Goal: Task Accomplishment & Management: Manage account settings

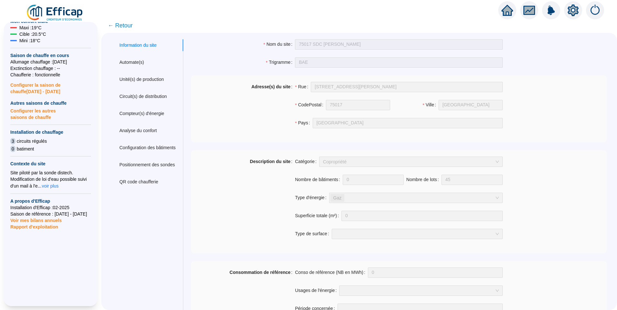
click at [131, 25] on span "← Retour" at bounding box center [120, 25] width 25 height 9
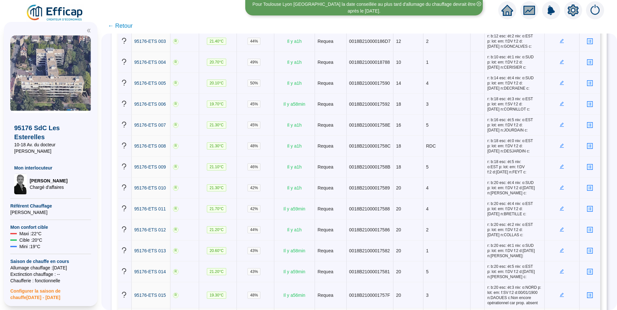
scroll to position [18, 0]
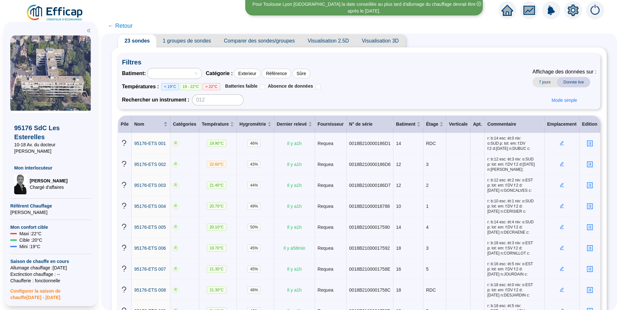
click at [407, 70] on div "Batiment : Catégorie : Exterieur Référence Sûre Températures : < 19°C 19 - 22°C…" at bounding box center [359, 86] width 474 height 37
click at [560, 166] on icon "edit" at bounding box center [562, 164] width 5 height 5
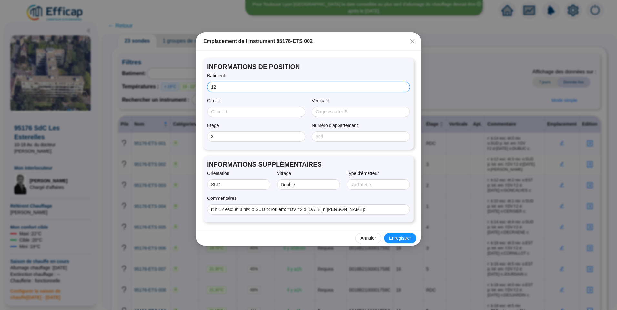
click at [255, 85] on input "12" at bounding box center [308, 87] width 194 height 7
click at [368, 69] on span "INFORMATIONS DE POSITION" at bounding box center [308, 66] width 203 height 9
click at [410, 43] on icon "close" at bounding box center [412, 41] width 5 height 5
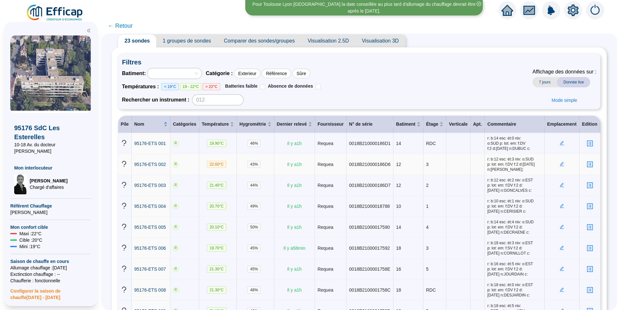
click at [196, 43] on span "1 groupes de sondes" at bounding box center [186, 41] width 61 height 13
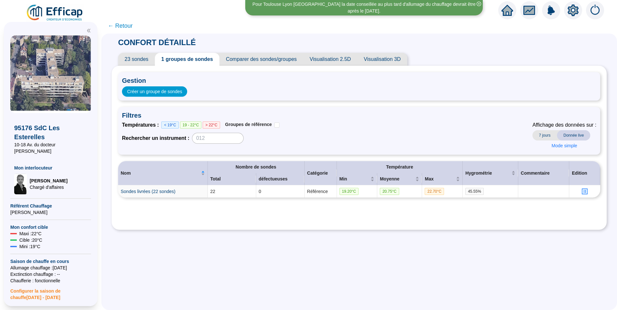
click at [131, 60] on span "23 sondes" at bounding box center [136, 59] width 37 height 13
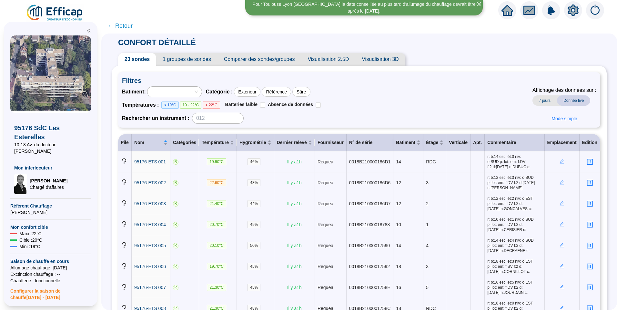
click at [179, 98] on div "Batiment : Catégorie : Exterieur Référence Sûre Températures : < 19°C 19 - 22°C…" at bounding box center [221, 104] width 199 height 37
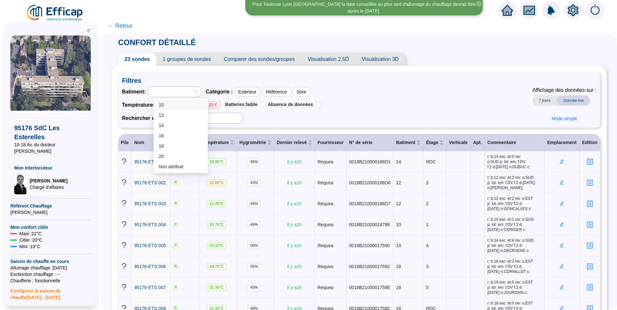
click at [185, 88] on div at bounding box center [171, 91] width 45 height 9
click at [366, 94] on div "Batiment : Catégorie : Exterieur Référence Sûre Températures : < 19°C 19 - 22°C…" at bounding box center [359, 104] width 474 height 37
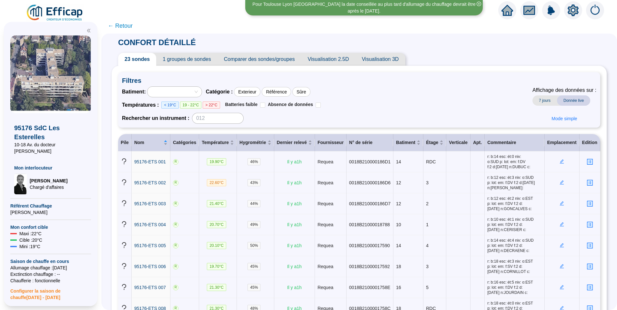
click at [179, 56] on span "1 groupes de sondes" at bounding box center [186, 59] width 61 height 13
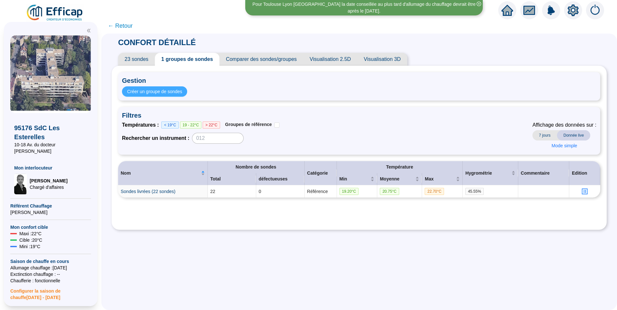
click at [166, 89] on span "Créer un groupe de sondes" at bounding box center [154, 91] width 55 height 7
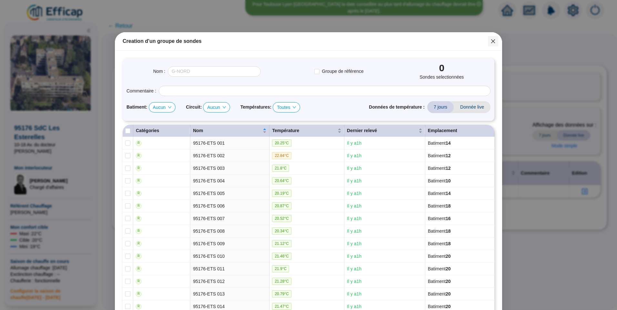
click at [490, 37] on button "Close" at bounding box center [493, 41] width 10 height 10
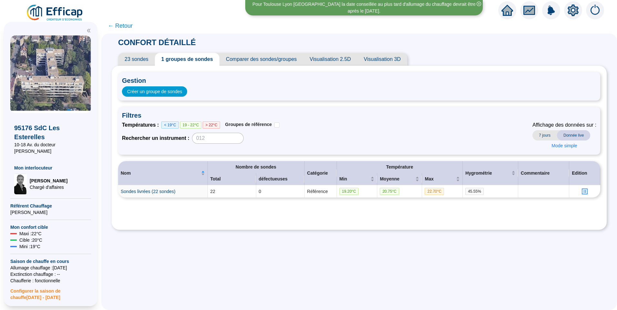
click at [573, 12] on icon "setting" at bounding box center [573, 10] width 5 height 5
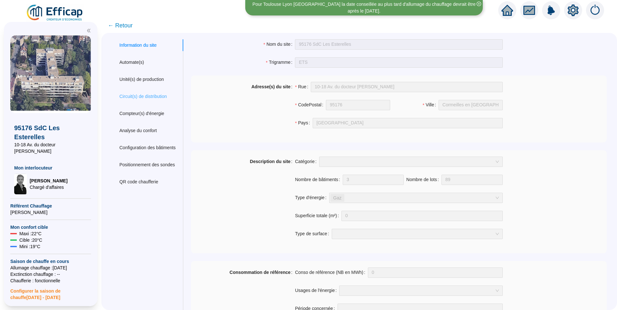
click at [144, 92] on div "Circuit(s) de distribution" at bounding box center [148, 97] width 72 height 12
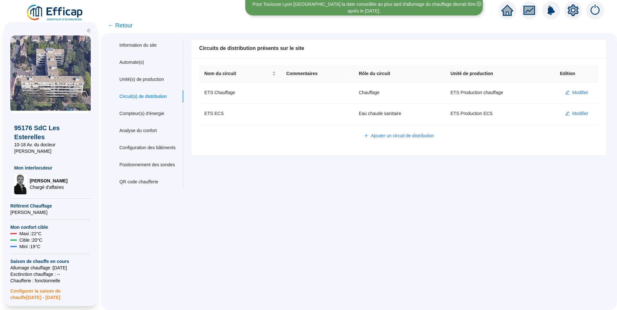
click at [132, 26] on span "← Retour" at bounding box center [120, 25] width 25 height 9
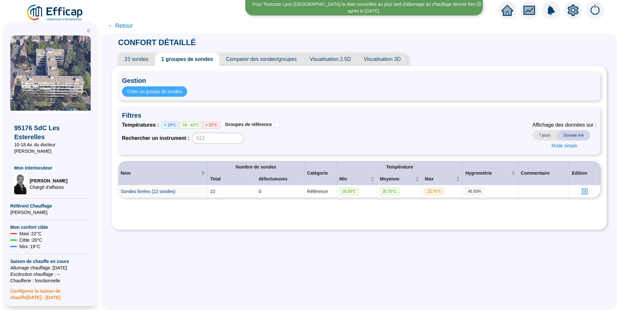
click at [157, 96] on button "Créer un groupe de sondes" at bounding box center [154, 91] width 65 height 10
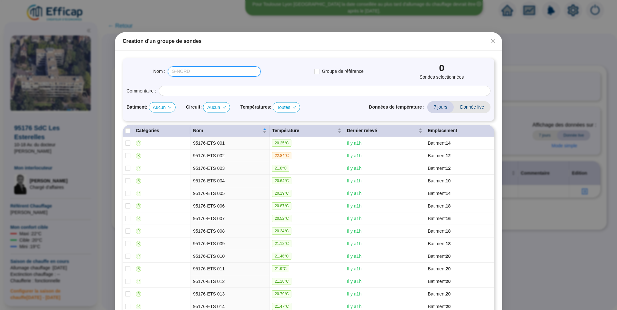
click at [199, 73] on input "text" at bounding box center [214, 71] width 93 height 10
click at [160, 108] on span "Aucun" at bounding box center [162, 108] width 19 height 10
click at [207, 70] on input "Bâtiment 12" at bounding box center [214, 71] width 93 height 10
click at [168, 108] on icon "down" at bounding box center [170, 108] width 4 height 4
click at [166, 108] on span "Aucun" at bounding box center [162, 108] width 19 height 10
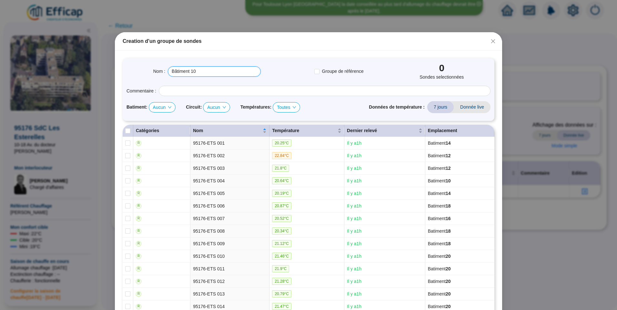
type input "Bâtiment 10"
click at [163, 117] on div "10" at bounding box center [161, 120] width 16 height 7
checkbox input "true"
type input "Bâtiment 10 (1 sondes)"
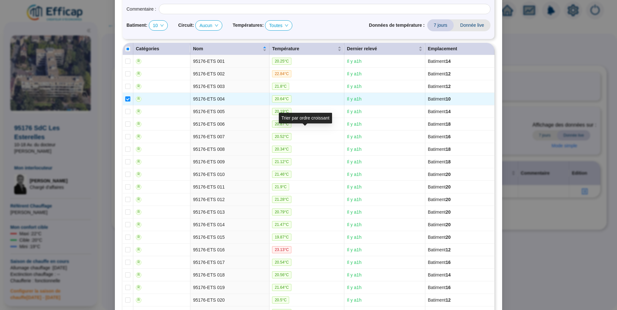
scroll to position [147, 0]
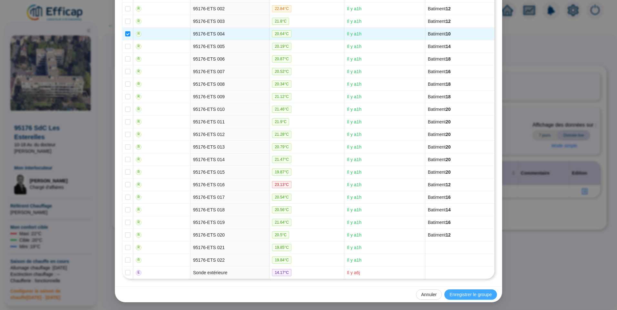
click at [478, 294] on span "Enregistrer le groupe" at bounding box center [470, 295] width 42 height 7
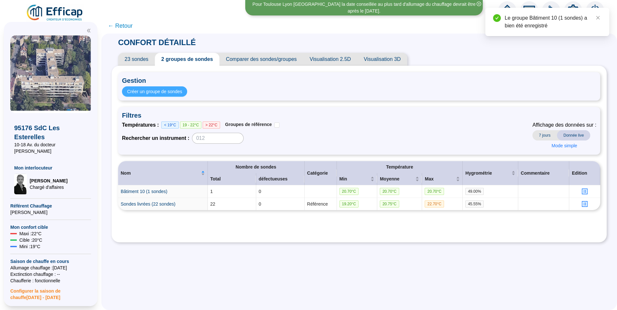
click at [180, 90] on span "Créer un groupe de sondes" at bounding box center [154, 91] width 55 height 7
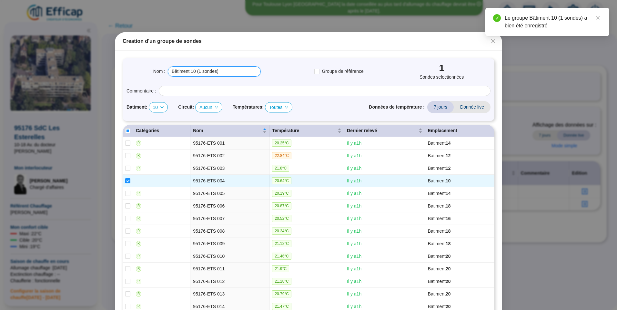
drag, startPoint x: 195, startPoint y: 70, endPoint x: 204, endPoint y: 75, distance: 11.0
click at [193, 70] on input "Bâtiment 10 (1 sondes)" at bounding box center [214, 71] width 93 height 10
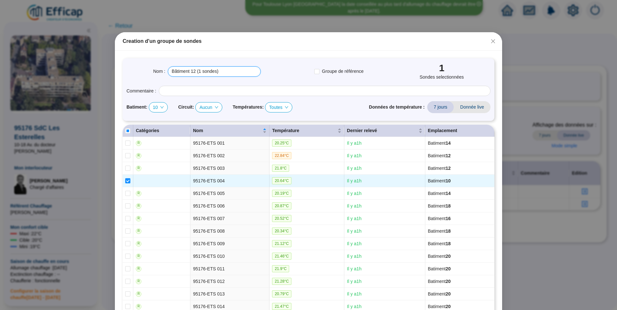
click at [154, 107] on span "10" at bounding box center [158, 108] width 11 height 10
type input "Bâtiment 12 (1 sondes)"
click at [156, 131] on div "12" at bounding box center [157, 130] width 8 height 7
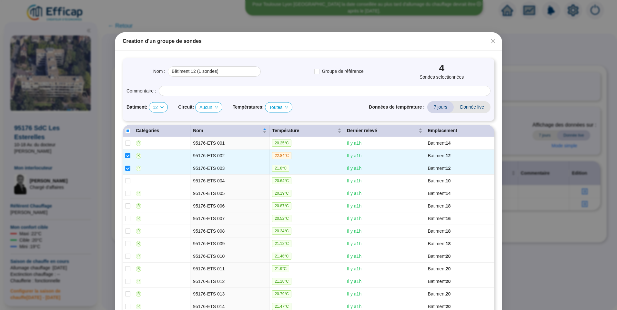
checkbox input "true"
checkbox input "false"
checkbox input "true"
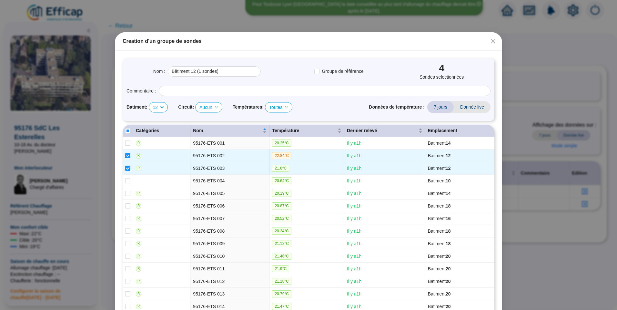
type input "Bâtiment 12 (4 sondes)"
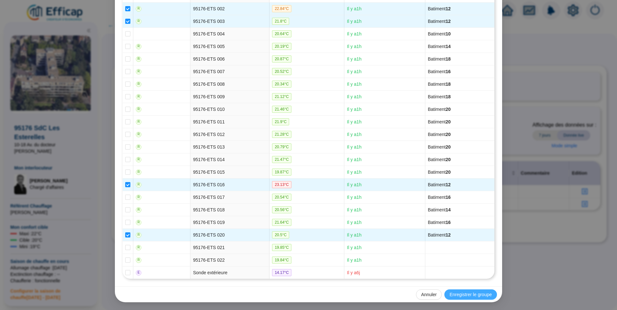
click at [463, 294] on span "Enregistrer le groupe" at bounding box center [470, 295] width 42 height 7
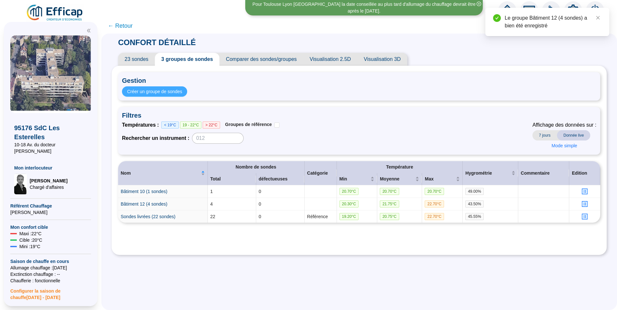
click at [152, 93] on span "Créer un groupe de sondes" at bounding box center [154, 91] width 55 height 7
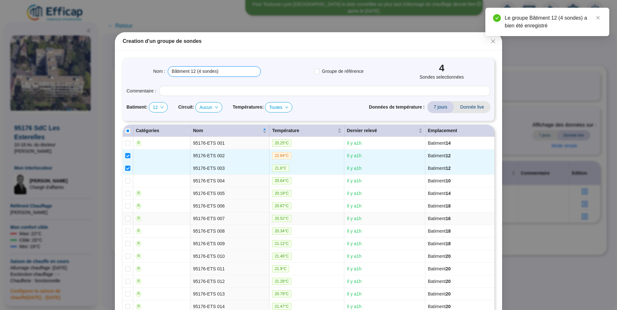
click at [193, 71] on input "Bâtiment 12 (4 sondes)" at bounding box center [214, 71] width 93 height 10
click at [157, 107] on span "12" at bounding box center [158, 108] width 11 height 10
type input "Bâtiment 14 (4 sondes)"
click at [156, 139] on div "14" at bounding box center [157, 140] width 8 height 7
checkbox input "true"
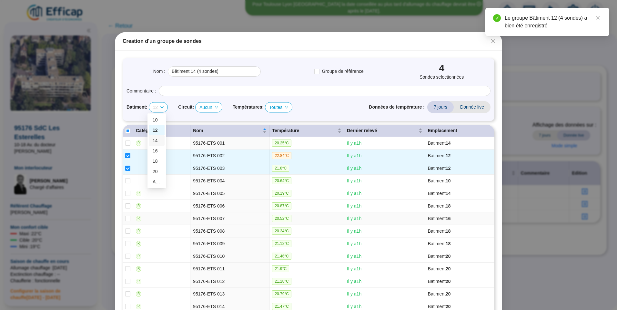
checkbox input "false"
checkbox input "true"
checkbox input "false"
checkbox input "true"
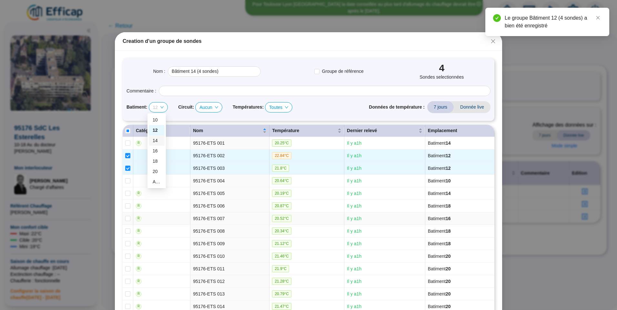
checkbox input "false"
type input "Bâtiment 14 (3 sondes)"
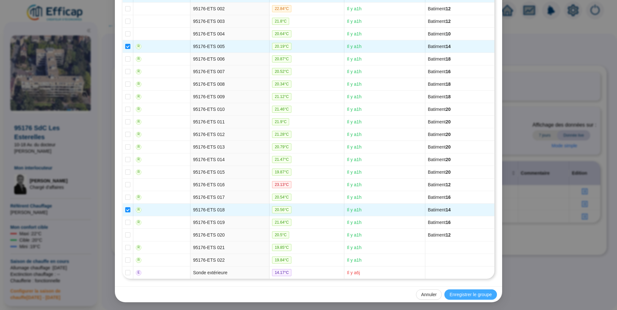
click at [450, 298] on span "Enregistrer le groupe" at bounding box center [470, 295] width 42 height 7
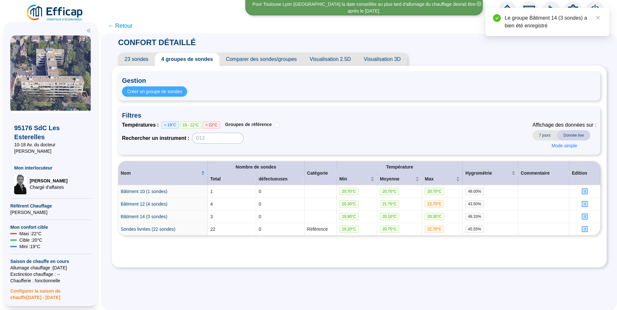
click at [169, 90] on span "Créer un groupe de sondes" at bounding box center [154, 91] width 55 height 7
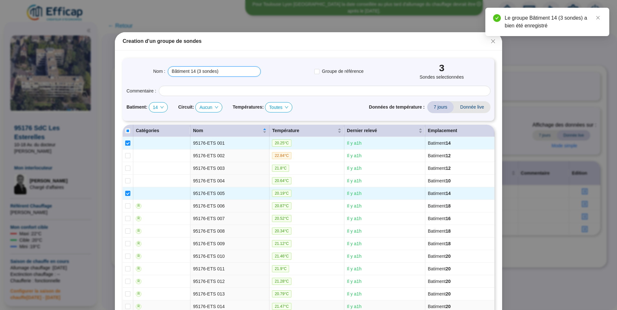
click at [194, 72] on input "Bâtiment 14 (3 sondes)" at bounding box center [214, 71] width 93 height 10
click at [162, 107] on div "14" at bounding box center [158, 107] width 19 height 10
type input "Bâtiment 16 (3 sondes)"
click at [155, 151] on div "16" at bounding box center [157, 151] width 8 height 7
checkbox input "false"
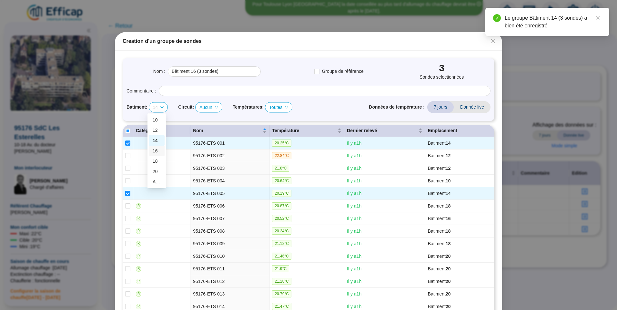
checkbox input "false"
checkbox input "true"
checkbox input "false"
checkbox input "true"
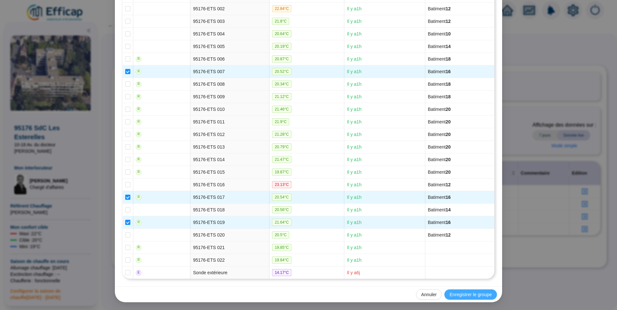
click at [462, 297] on span "Enregistrer le groupe" at bounding box center [470, 295] width 42 height 7
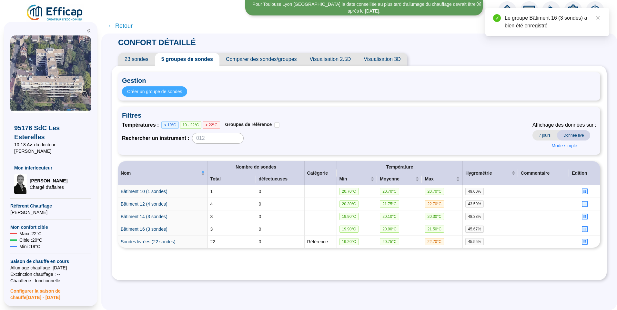
click at [176, 89] on span "Créer un groupe de sondes" at bounding box center [154, 91] width 55 height 7
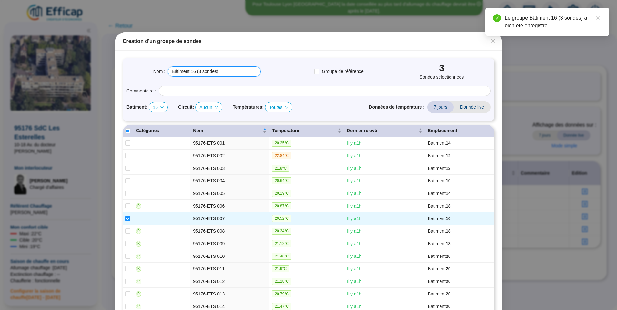
click at [194, 74] on input "Bâtiment 16 (3 sondes)" at bounding box center [214, 71] width 93 height 10
click at [153, 107] on span "16" at bounding box center [158, 108] width 11 height 10
click at [160, 161] on div "18" at bounding box center [157, 161] width 8 height 7
checkbox input "true"
checkbox input "false"
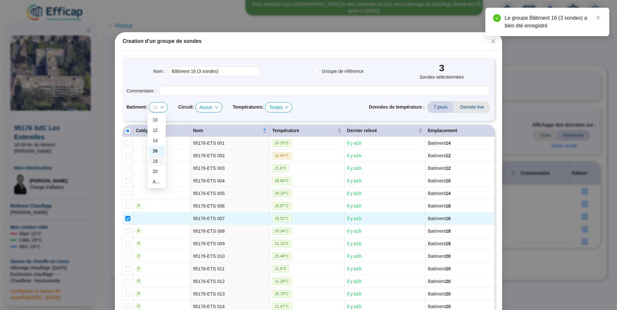
checkbox input "true"
checkbox input "false"
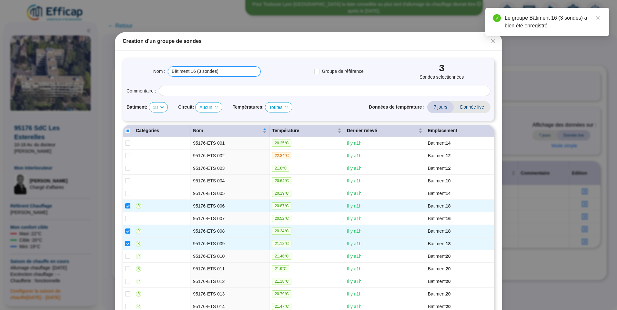
click at [193, 71] on input "Bâtiment 16 (3 sondes)" at bounding box center [214, 71] width 93 height 10
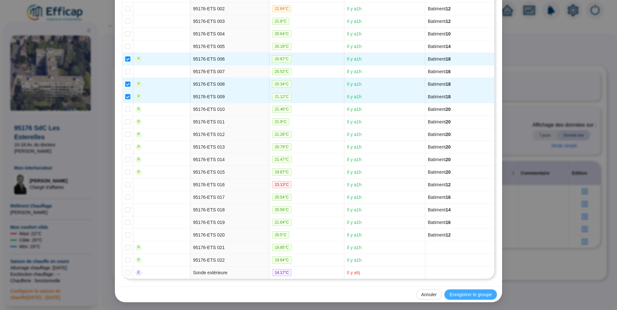
type input "Bâtiment 18 (3 sondes)"
click at [471, 298] on span "Enregistrer le groupe" at bounding box center [470, 295] width 42 height 7
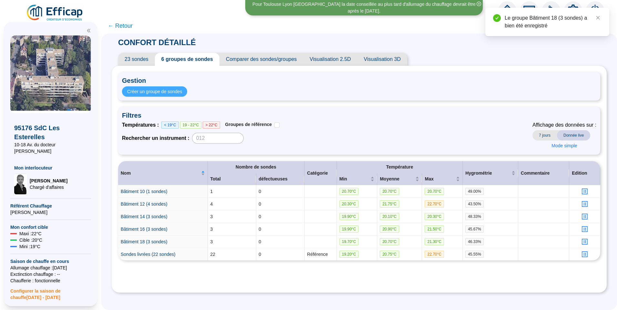
click at [163, 90] on span "Créer un groupe de sondes" at bounding box center [154, 91] width 55 height 7
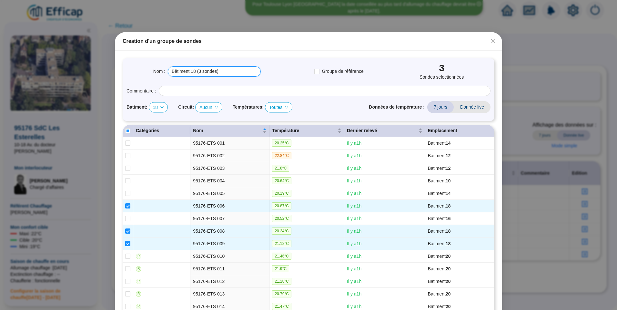
drag, startPoint x: 194, startPoint y: 72, endPoint x: 190, endPoint y: 73, distance: 3.9
click at [190, 73] on input "Bâtiment 18 (3 sondes)" at bounding box center [214, 71] width 93 height 10
type input "Bâtiment 20 (3 sondes)"
click at [292, 72] on div "Nom : Bâtiment 20 (3 sondes) Groupe de référence 3 Sondes selectionnées" at bounding box center [308, 71] width 364 height 18
click at [160, 106] on icon "down" at bounding box center [162, 108] width 4 height 4
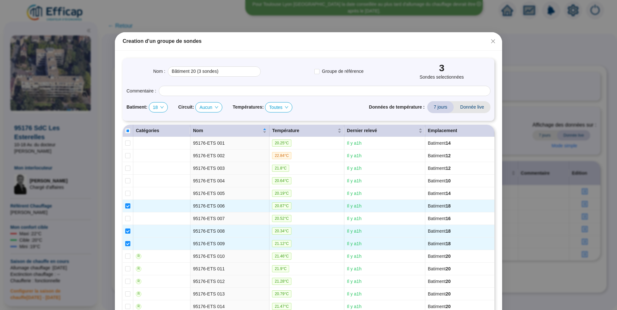
click at [160, 106] on icon "down" at bounding box center [162, 108] width 4 height 4
click at [162, 107] on icon "down" at bounding box center [162, 108] width 4 height 4
click at [237, 99] on div "Nom : Bâtiment 20 (3 sondes) Groupe de référence 3 Sondes selectionnées Comment…" at bounding box center [309, 89] width 372 height 63
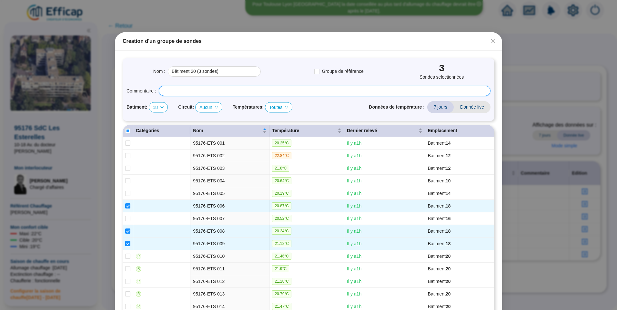
click at [234, 93] on input "text" at bounding box center [325, 91] width 332 height 10
click at [163, 107] on div "18" at bounding box center [158, 108] width 19 height 10
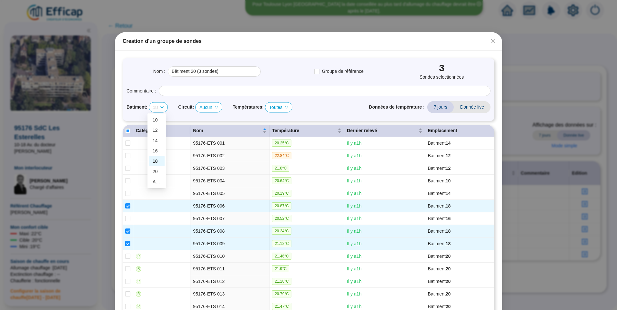
click at [162, 107] on icon "down" at bounding box center [161, 107] width 3 height 2
click at [157, 174] on div "20" at bounding box center [157, 171] width 8 height 7
checkbox input "false"
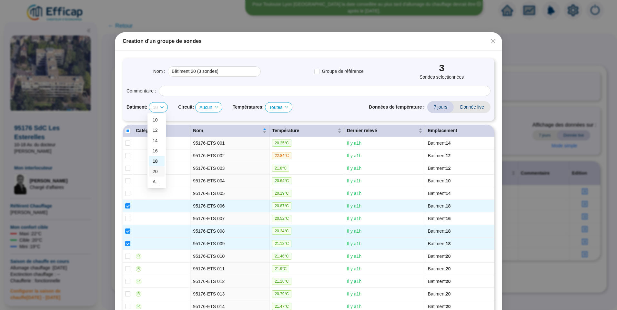
checkbox input "true"
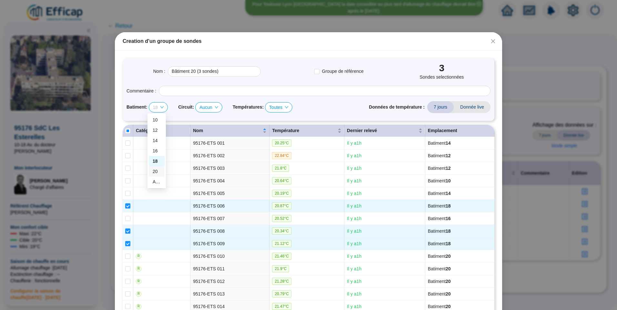
checkbox input "true"
type input "Bâtiment 20 (6 sondes)"
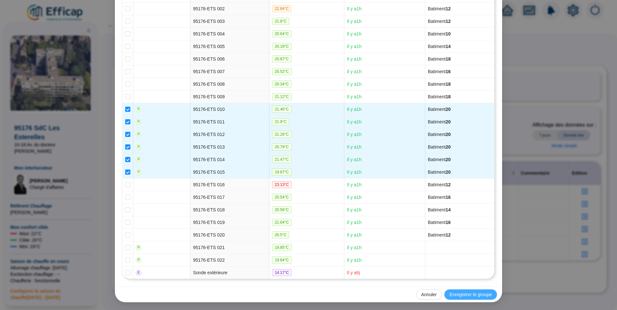
click at [459, 295] on span "Enregistrer le groupe" at bounding box center [470, 295] width 42 height 7
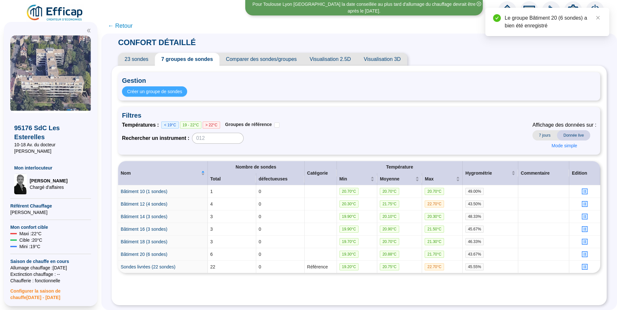
click at [169, 94] on span "Créer un groupe de sondes" at bounding box center [154, 91] width 55 height 7
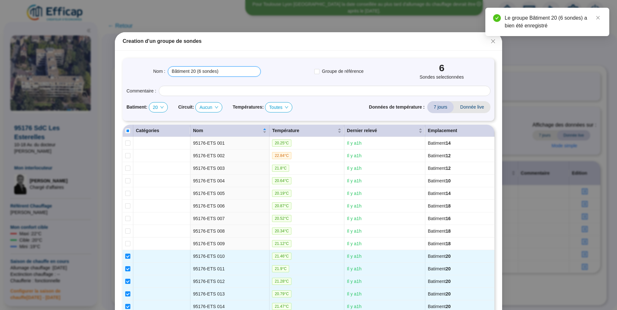
drag, startPoint x: 222, startPoint y: 71, endPoint x: -1, endPoint y: 43, distance: 225.5
click at [0, 43] on html "Pour Toulouse Lyon Grenoble la date conseillée au plus tard d'allumage du chauf…" at bounding box center [308, 155] width 617 height 310
type input "F"
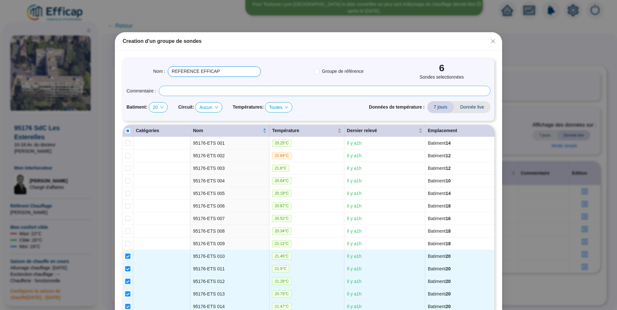
type input "REFERENCE EFFICAP"
click at [171, 92] on input "text" at bounding box center [325, 91] width 332 height 10
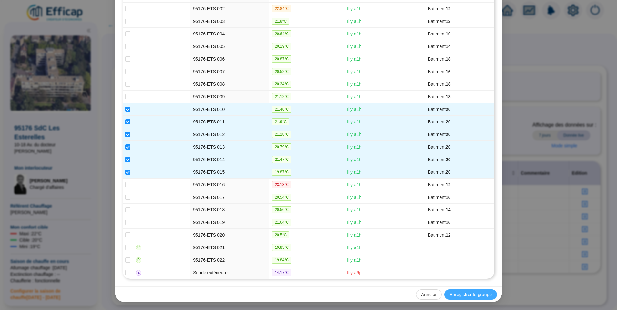
type input "Groupe de référence utilisé par Efficap pour le pilotage du chauffage"
click at [459, 294] on span "Enregistrer le groupe" at bounding box center [470, 295] width 42 height 7
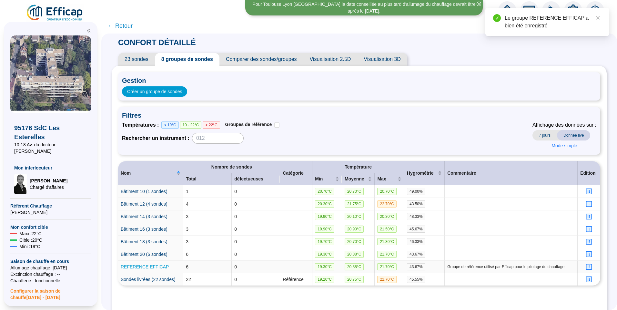
click at [151, 268] on link "REFERENCE EFFICAP" at bounding box center [145, 267] width 48 height 5
click at [587, 265] on icon "profile" at bounding box center [589, 267] width 5 height 5
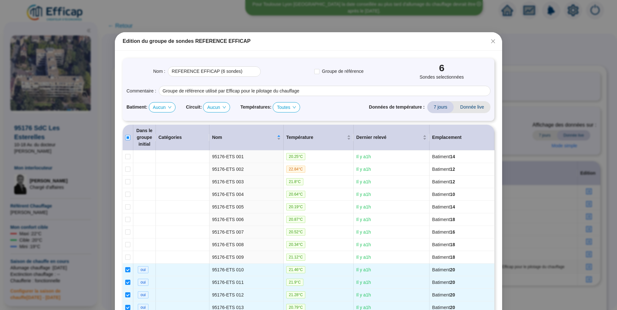
click at [126, 138] on input "Select all" at bounding box center [127, 137] width 5 height 5
checkbox input "true"
type input "REFERENCE EFFICAP (23 sondes)"
checkbox input "true"
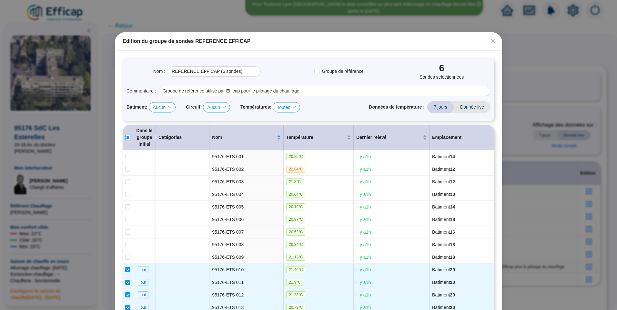
checkbox input "true"
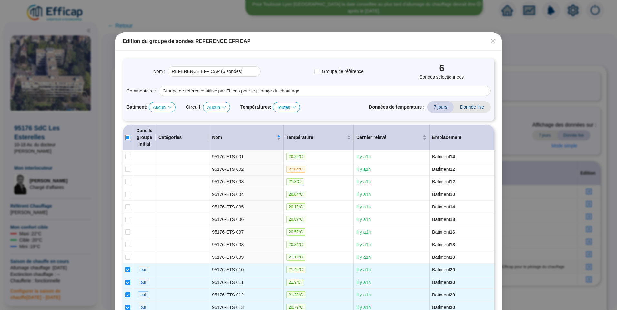
checkbox input "true"
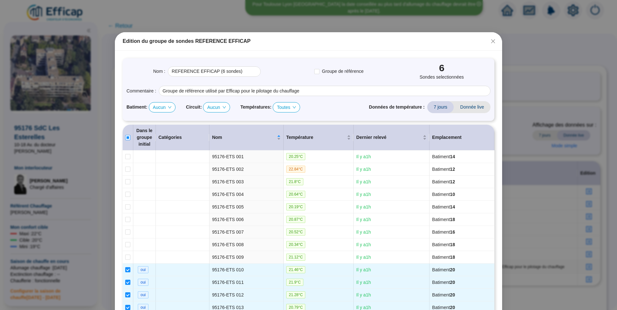
checkbox input "true"
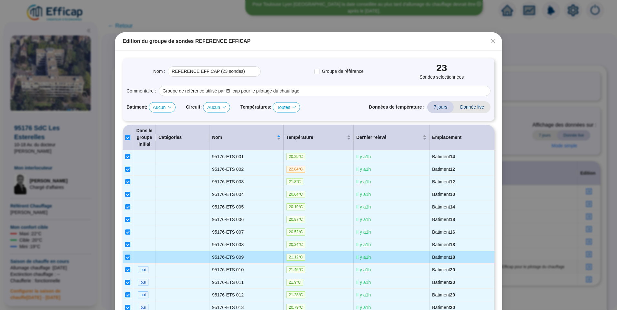
scroll to position [195, 0]
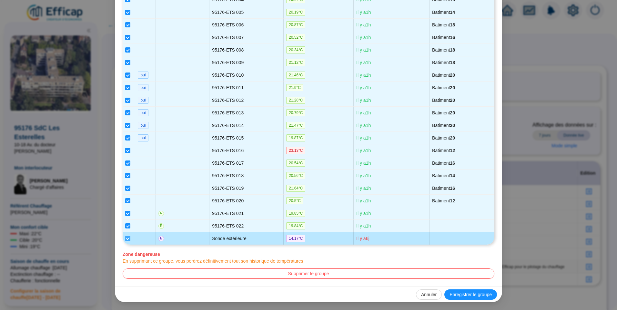
click at [126, 240] on input "checkbox" at bounding box center [127, 238] width 5 height 5
checkbox input "false"
type input "REFERENCE EFFICAP (22 sondes)"
checkbox input "false"
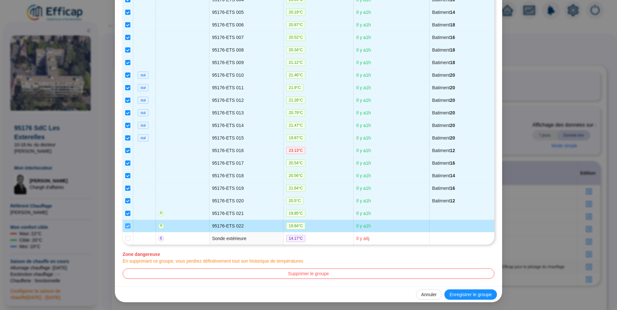
click at [125, 229] on label at bounding box center [127, 226] width 5 height 7
click at [125, 229] on input "checkbox" at bounding box center [127, 226] width 5 height 5
checkbox input "false"
type input "REFERENCE EFFICAP (21 sondes)"
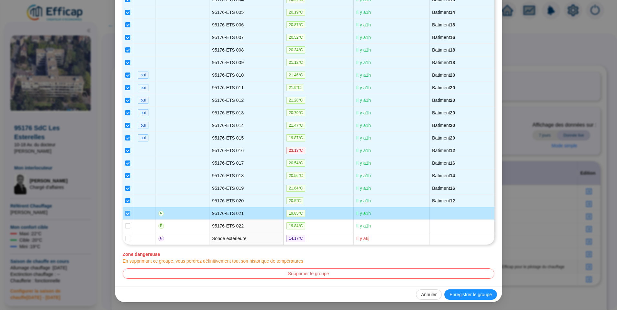
click at [125, 213] on input "checkbox" at bounding box center [127, 213] width 5 height 5
checkbox input "false"
type input "REFERENCE EFFICAP (20 sondes)"
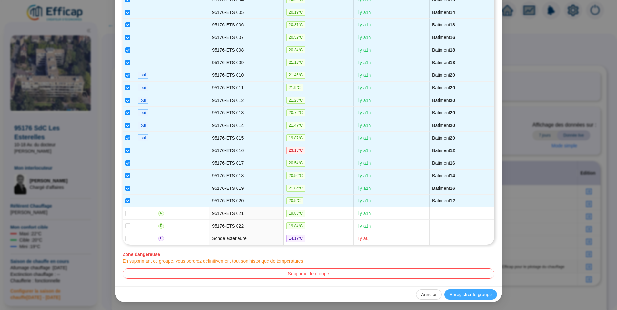
click at [466, 294] on span "Enregistrer le groupe" at bounding box center [470, 295] width 42 height 7
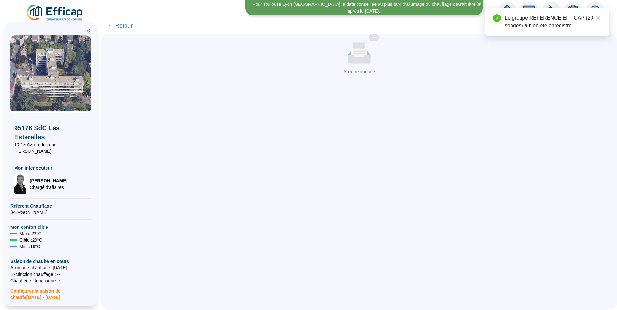
click at [353, 166] on div "Aucune donnée Aucune donnée" at bounding box center [359, 172] width 516 height 277
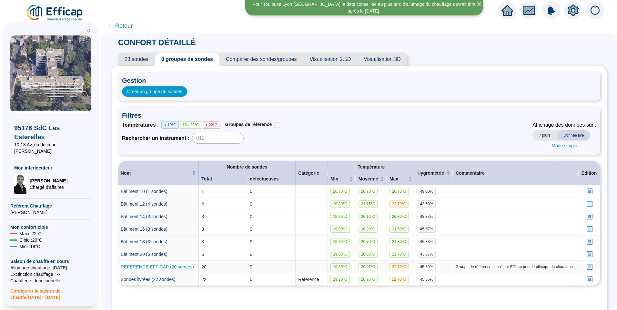
click at [154, 269] on link "REFERENCE EFFICAP (20 sondes)" at bounding box center [157, 267] width 73 height 5
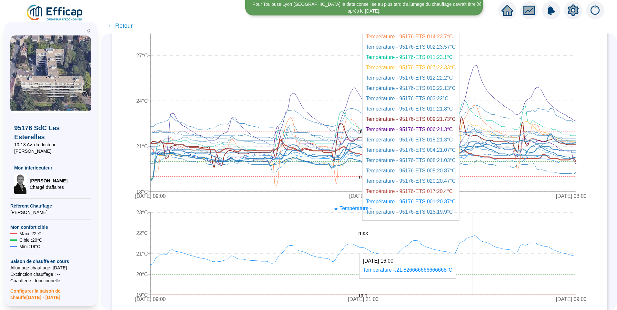
scroll to position [129, 0]
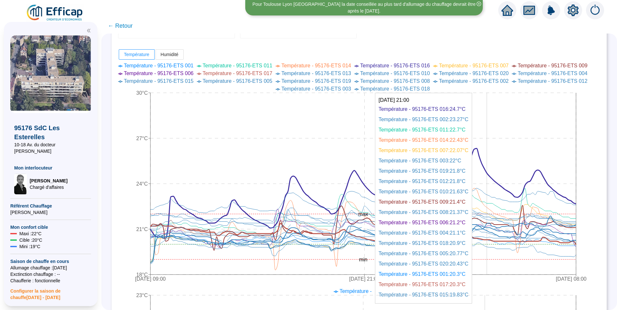
click at [491, 172] on icon at bounding box center [363, 193] width 426 height 90
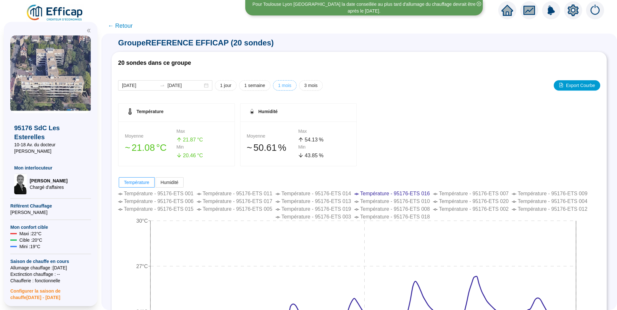
scroll to position [0, 0]
click at [133, 27] on span "← Retour" at bounding box center [120, 25] width 25 height 9
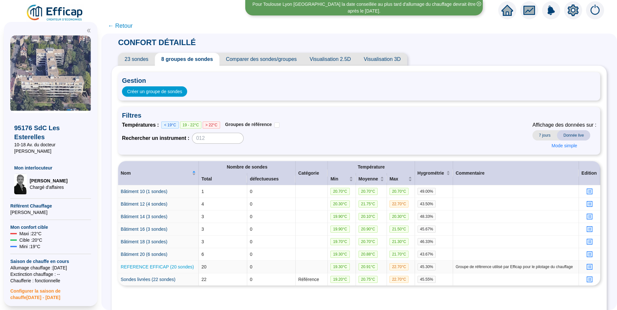
click at [169, 266] on link "REFERENCE EFFICAP (20 sondes)" at bounding box center [157, 267] width 73 height 5
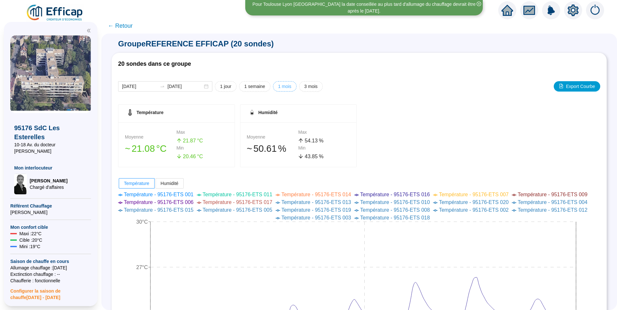
click at [285, 87] on span "1 mois" at bounding box center [284, 86] width 13 height 7
type input "2025-09-03"
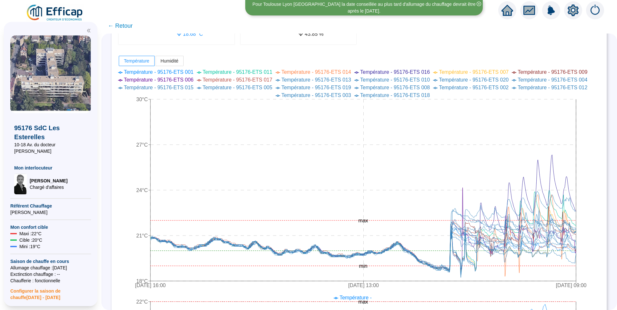
scroll to position [129, 0]
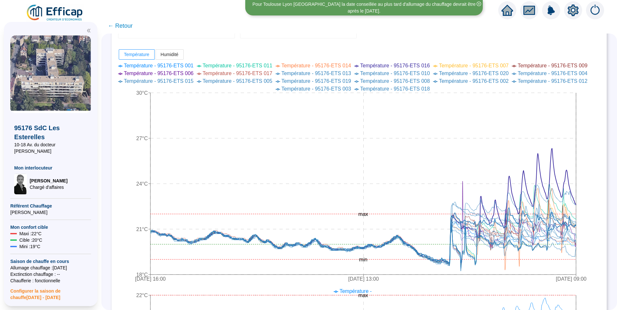
click at [411, 63] on span "Température - 95176-ETS 016" at bounding box center [395, 65] width 70 height 5
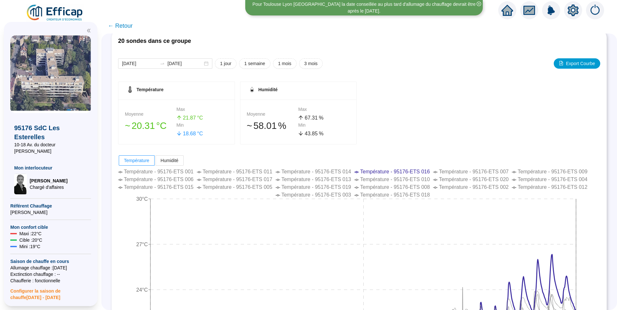
scroll to position [0, 0]
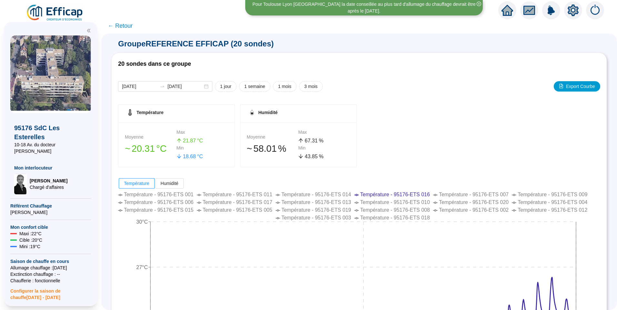
click at [119, 23] on span "← Retour" at bounding box center [120, 25] width 25 height 9
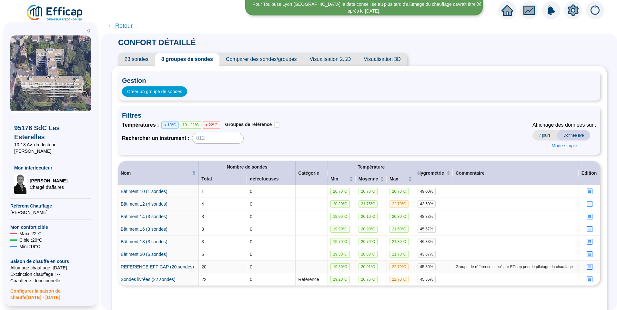
click at [587, 266] on icon "profile" at bounding box center [589, 267] width 5 height 5
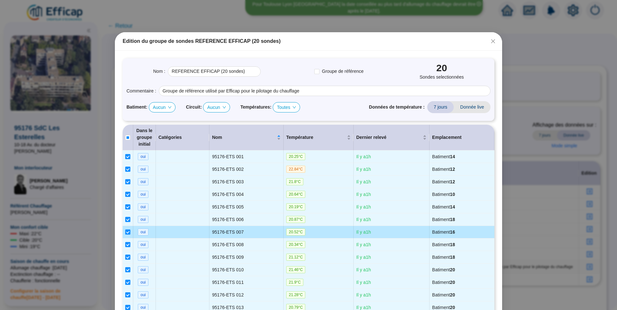
scroll to position [195, 0]
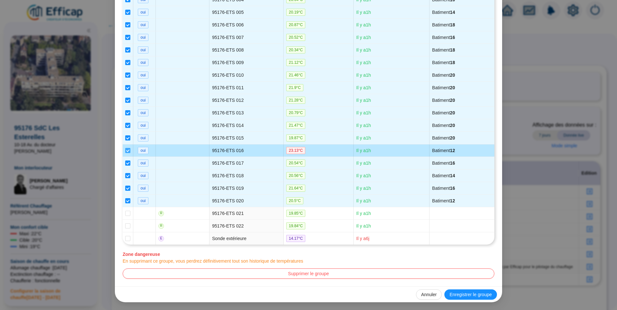
click at [125, 150] on input "checkbox" at bounding box center [127, 150] width 5 height 5
checkbox input "false"
type input "REFERENCE EFFICAP (19 sondes)"
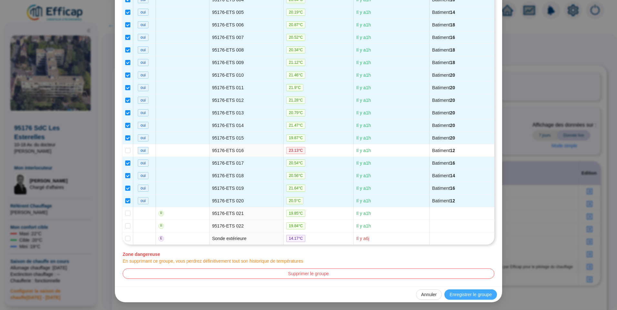
click at [477, 293] on span "Enregistrer le groupe" at bounding box center [470, 295] width 42 height 7
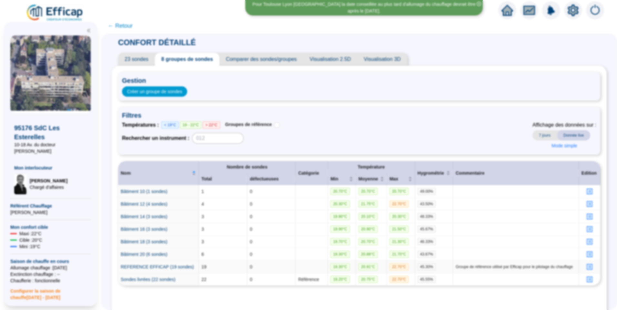
scroll to position [0, 0]
drag, startPoint x: 174, startPoint y: 268, endPoint x: 106, endPoint y: 1, distance: 276.0
click at [174, 268] on link "REFERENCE EFFICAP (19 sondes)" at bounding box center [157, 267] width 73 height 5
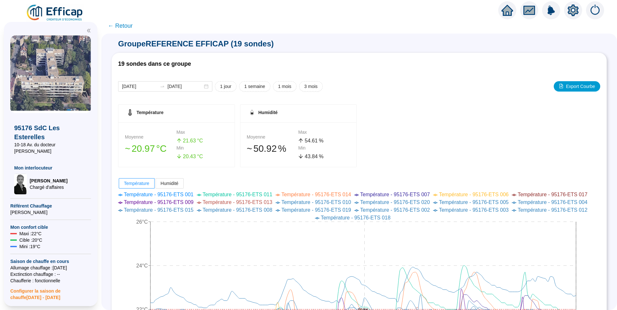
click at [571, 12] on icon "setting" at bounding box center [573, 10] width 11 height 10
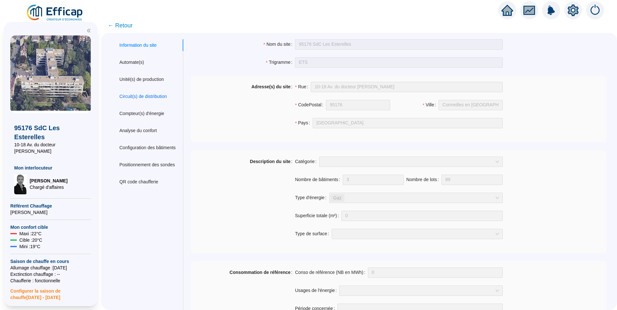
click at [159, 99] on div "Circuit(s) de distribution" at bounding box center [142, 96] width 47 height 7
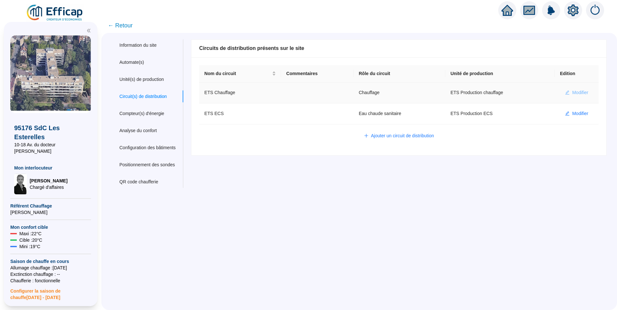
click at [572, 91] on span "Modifier" at bounding box center [580, 92] width 16 height 7
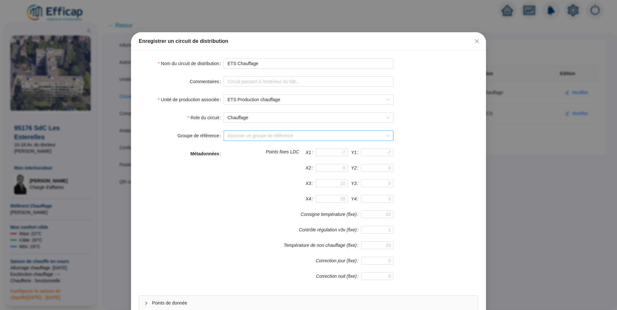
click at [250, 136] on input "Groupe de référence" at bounding box center [305, 136] width 156 height 10
drag, startPoint x: 424, startPoint y: 113, endPoint x: 450, endPoint y: 72, distance: 49.0
click at [431, 104] on form "Nom du circuit de distribution ETS Chauffage Commentaires Unité de production a…" at bounding box center [308, 193] width 339 height 271
click at [477, 40] on icon "close" at bounding box center [476, 41] width 5 height 5
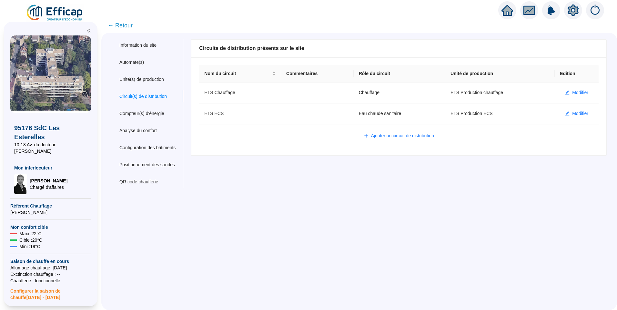
click at [129, 24] on span "← Retour" at bounding box center [120, 25] width 25 height 9
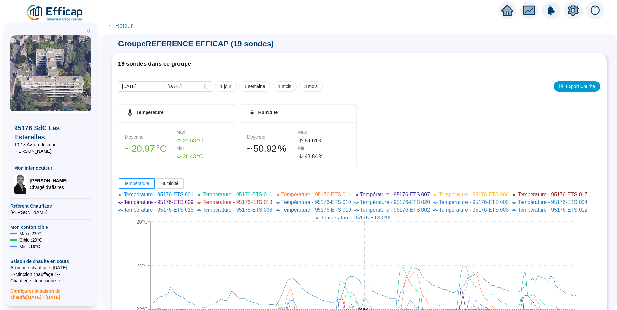
click at [125, 26] on span "← Retour" at bounding box center [120, 25] width 25 height 9
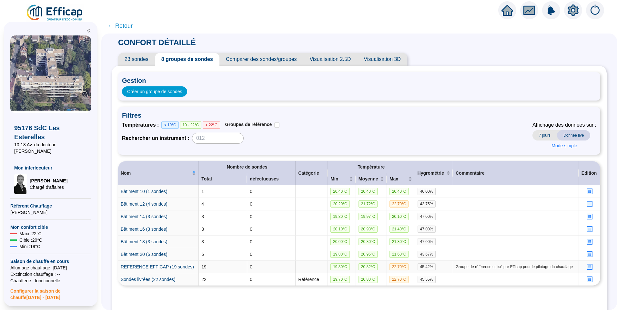
click at [587, 267] on icon "profile" at bounding box center [589, 267] width 5 height 5
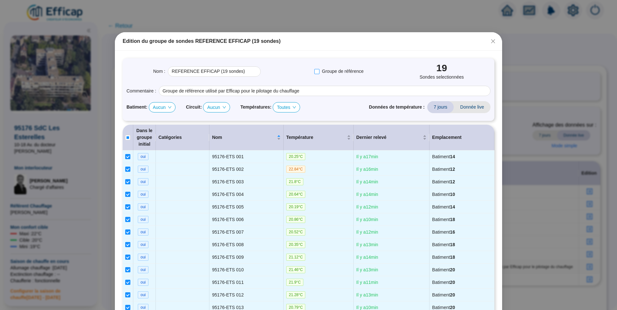
click at [314, 72] on input "Groupe de référence" at bounding box center [316, 71] width 5 height 5
checkbox input "true"
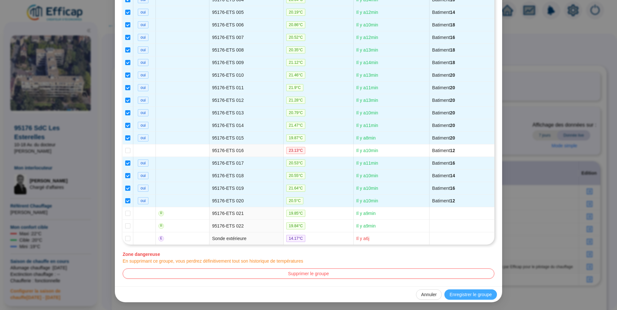
click at [476, 292] on span "Enregistrer le groupe" at bounding box center [470, 295] width 42 height 7
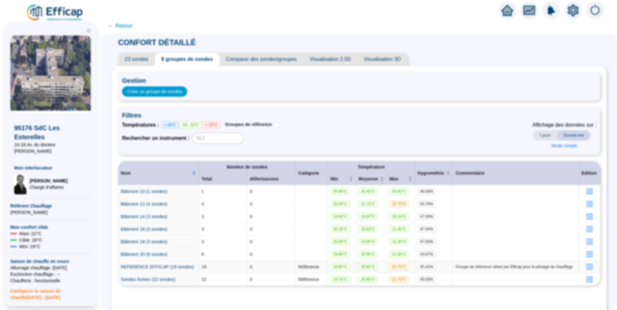
scroll to position [0, 0]
click at [587, 281] on icon "profile" at bounding box center [589, 280] width 5 height 5
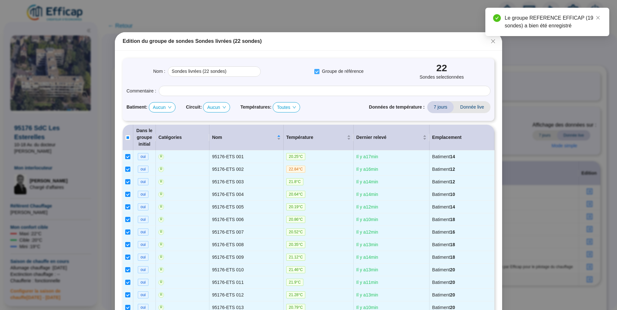
click at [314, 73] on input "Groupe de référence" at bounding box center [316, 71] width 5 height 5
checkbox input "false"
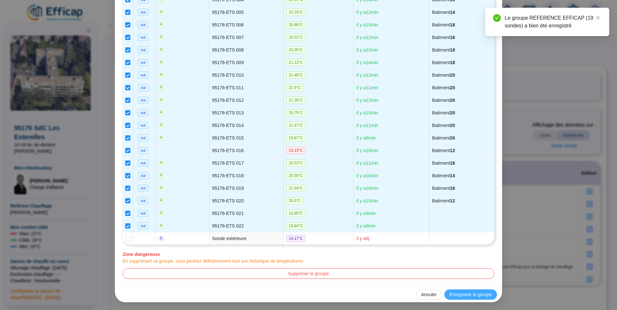
click at [467, 294] on span "Enregistrer le groupe" at bounding box center [470, 295] width 42 height 7
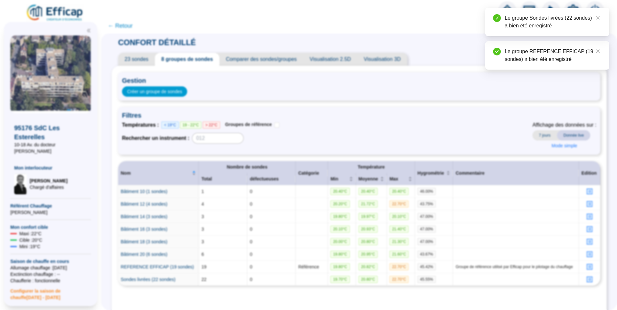
scroll to position [0, 0]
click at [598, 15] on link "Close" at bounding box center [597, 17] width 7 height 7
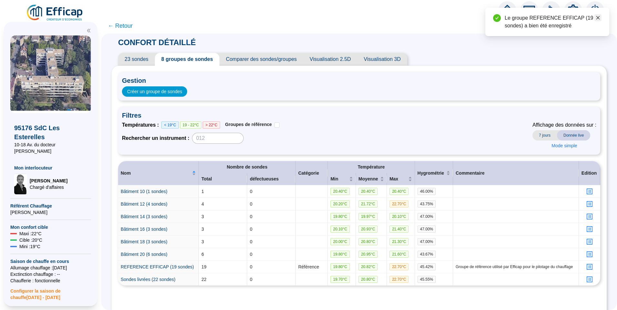
click at [599, 17] on icon "close" at bounding box center [598, 18] width 4 height 4
click at [571, 11] on icon "setting" at bounding box center [573, 10] width 11 height 10
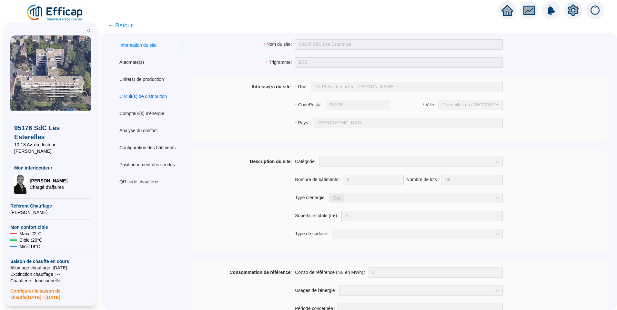
click at [143, 94] on div "Circuit(s) de distribution" at bounding box center [142, 96] width 47 height 7
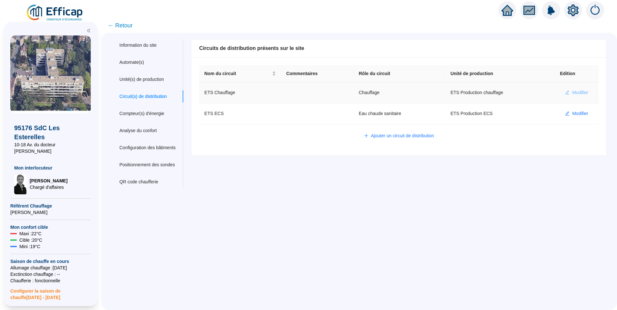
click at [572, 91] on span "Modifier" at bounding box center [580, 92] width 16 height 7
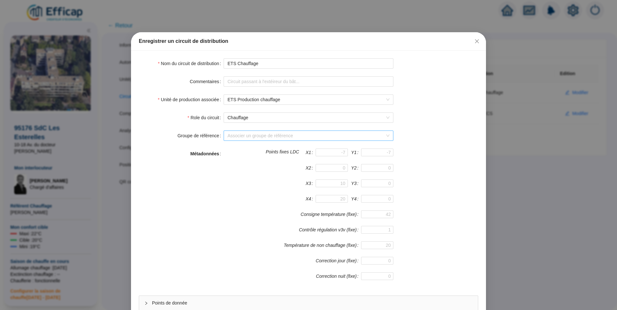
click at [250, 138] on input "Groupe de référence" at bounding box center [305, 136] width 156 height 10
click at [247, 151] on div "REFERENCE EFFICAP (19 sondes)" at bounding box center [306, 149] width 159 height 7
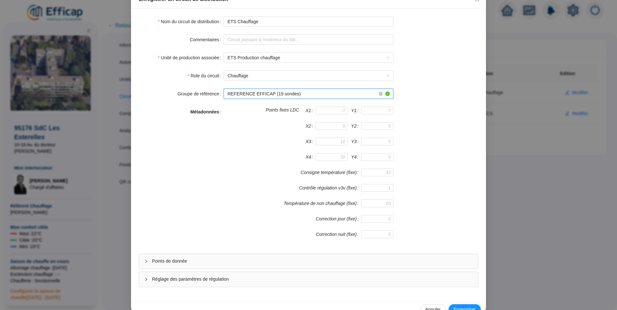
scroll to position [57, 0]
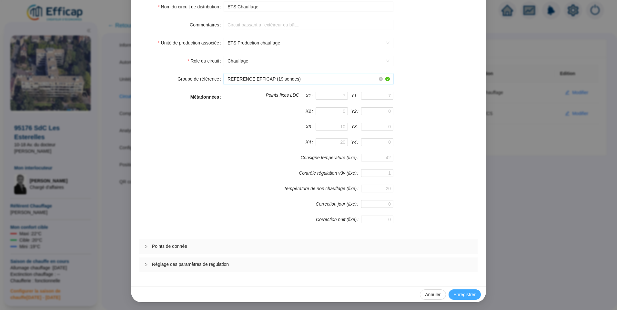
click at [459, 294] on span "Enregistrer" at bounding box center [465, 295] width 22 height 7
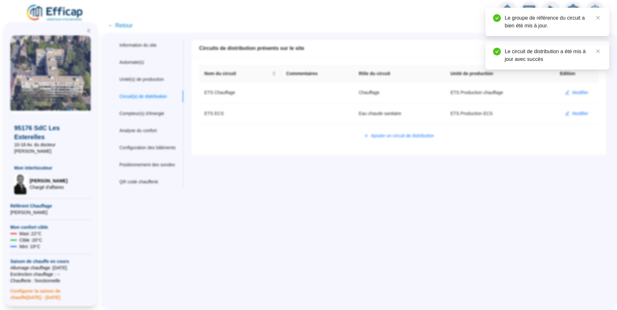
scroll to position [25, 0]
click at [117, 27] on span "← Retour" at bounding box center [120, 25] width 25 height 9
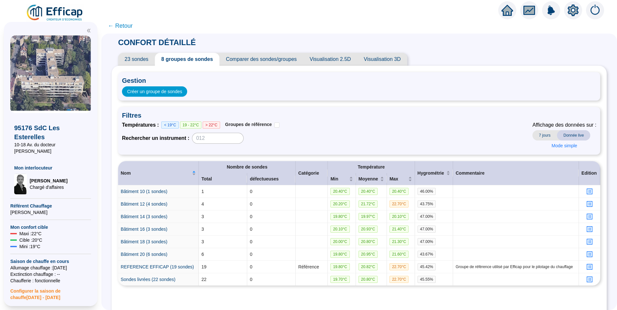
click at [130, 30] on span "← Retour" at bounding box center [120, 25] width 25 height 9
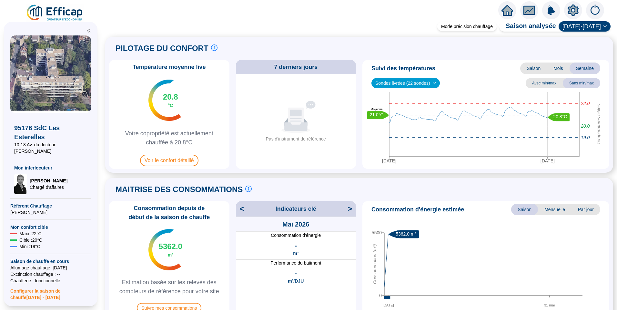
click at [68, 12] on img at bounding box center [55, 13] width 58 height 18
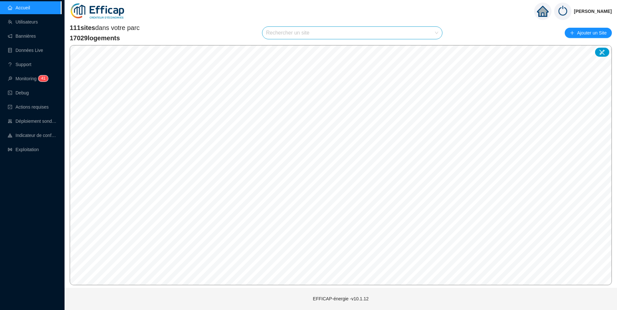
click at [282, 38] on input "search" at bounding box center [349, 33] width 167 height 12
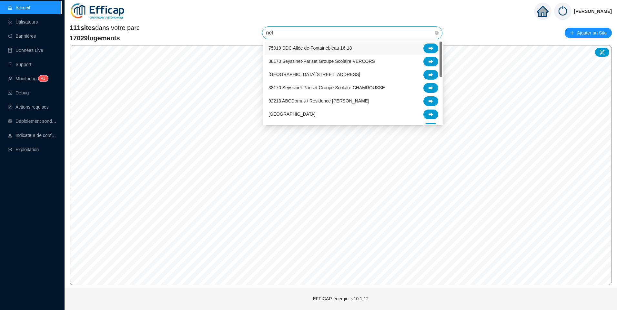
type input "nela"
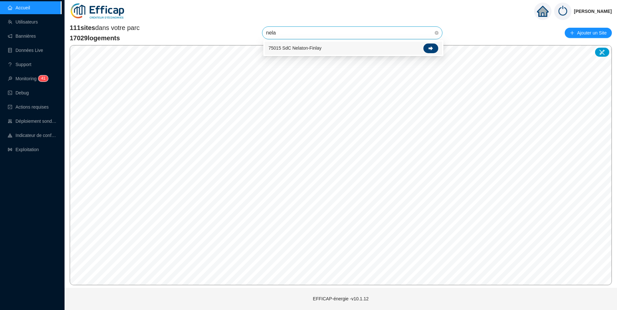
click at [429, 52] on div at bounding box center [430, 49] width 15 height 10
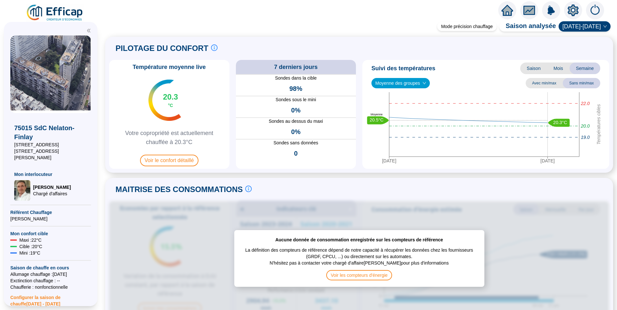
click at [576, 8] on icon "setting" at bounding box center [573, 10] width 11 height 10
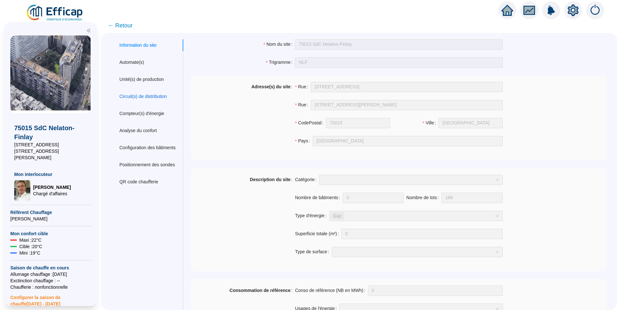
click at [135, 98] on div "Circuit(s) de distribution" at bounding box center [142, 96] width 47 height 7
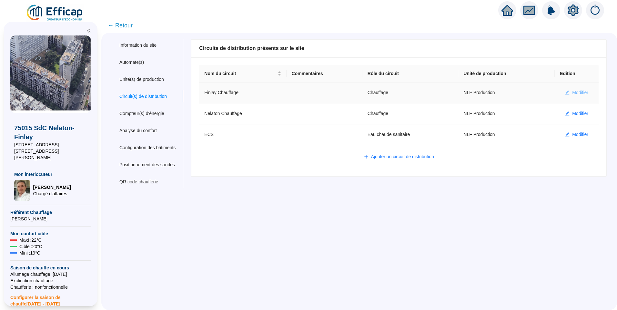
click at [572, 90] on span "Modifier" at bounding box center [580, 92] width 16 height 7
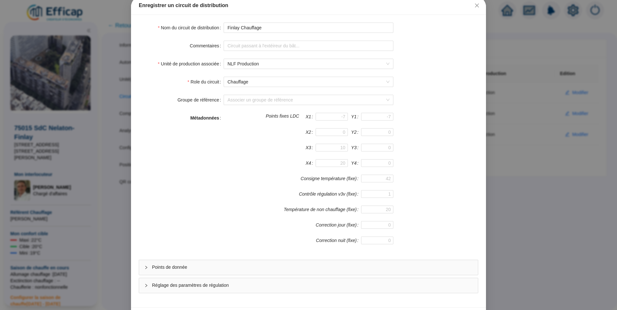
scroll to position [57, 0]
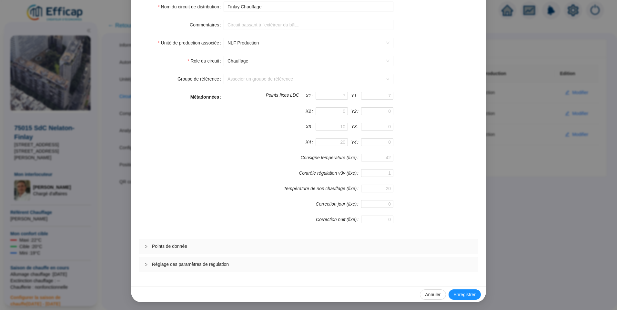
click at [171, 246] on span "Points de donnée" at bounding box center [312, 246] width 321 height 7
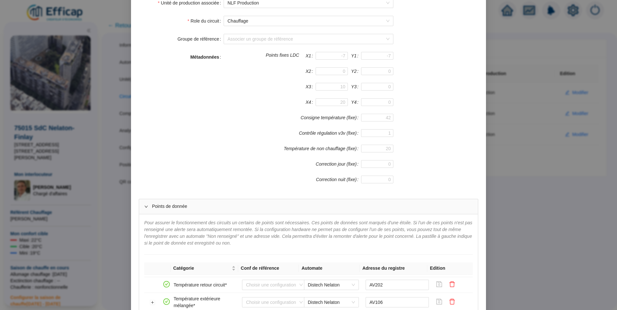
scroll to position [0, 0]
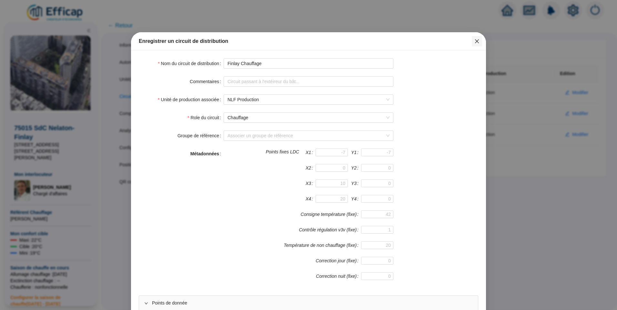
click at [475, 40] on icon "close" at bounding box center [476, 41] width 5 height 5
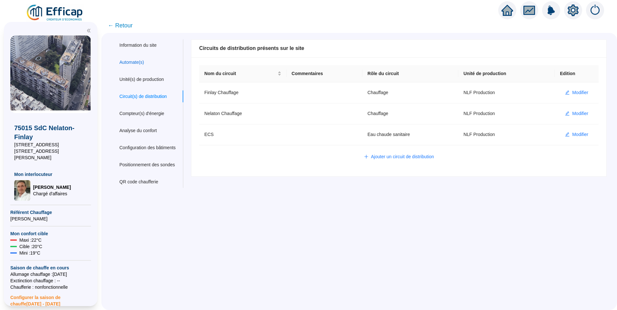
click at [133, 65] on div "Automate(s)" at bounding box center [131, 62] width 25 height 7
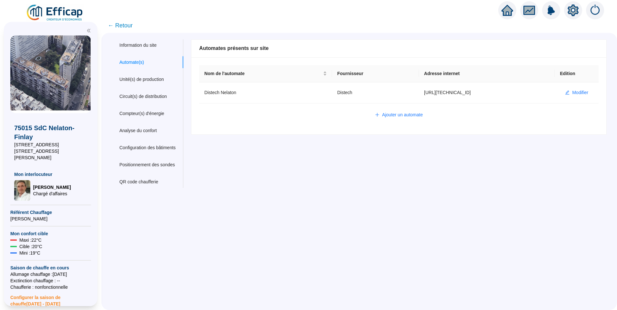
click at [125, 26] on span "← Retour" at bounding box center [120, 25] width 25 height 9
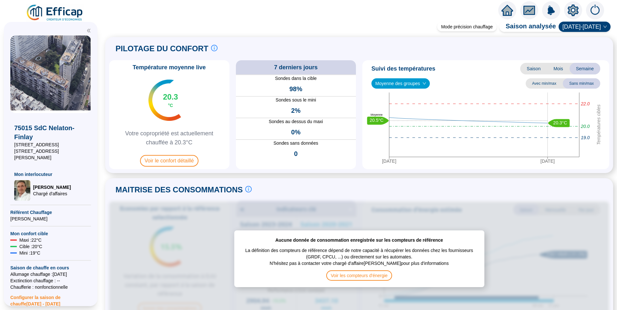
click at [395, 81] on span "Moyenne des groupes" at bounding box center [400, 84] width 51 height 10
click at [400, 107] on div "REFERENCE EFFICAP - Nelaton (25 sondes)" at bounding box center [401, 107] width 48 height 7
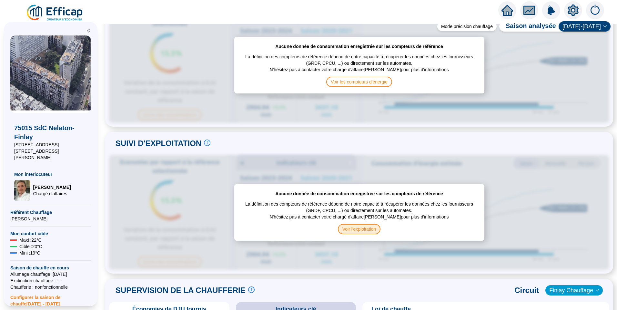
click at [346, 224] on span "Voir l'exploitation" at bounding box center [359, 229] width 43 height 10
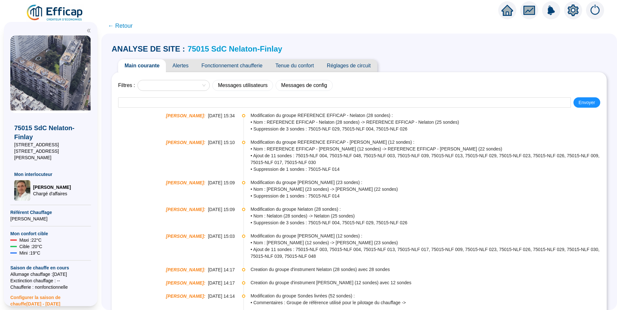
click at [251, 68] on span "Fonctionnement chaufferie" at bounding box center [232, 65] width 74 height 13
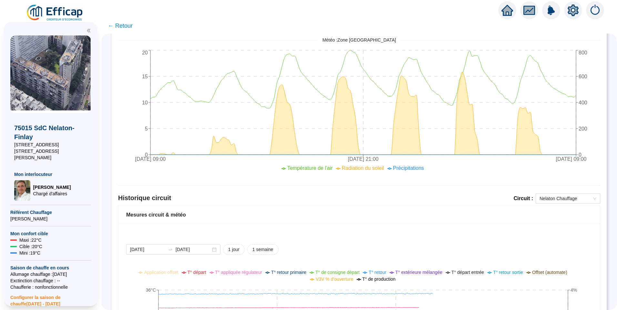
scroll to position [389, 0]
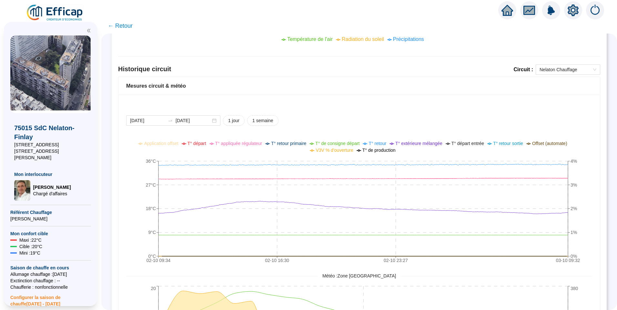
click at [569, 10] on icon "setting" at bounding box center [573, 11] width 11 height 12
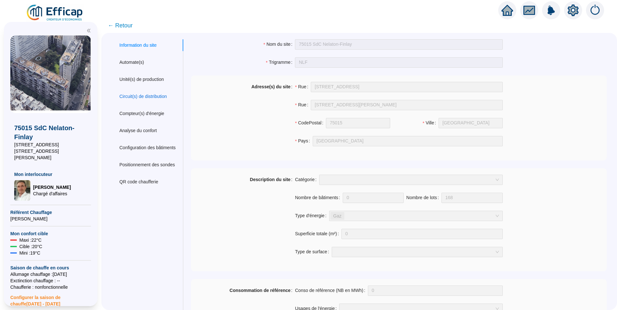
click at [147, 95] on div "Circuit(s) de distribution" at bounding box center [142, 96] width 47 height 7
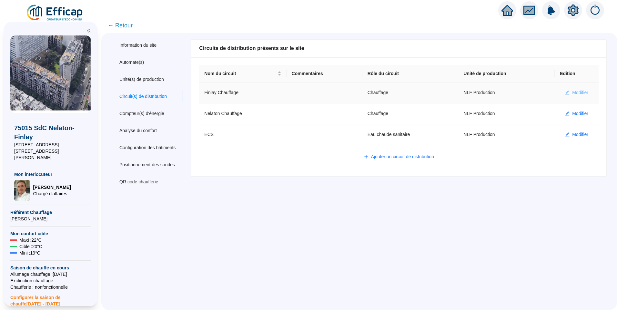
click at [579, 93] on span "Modifier" at bounding box center [580, 92] width 16 height 7
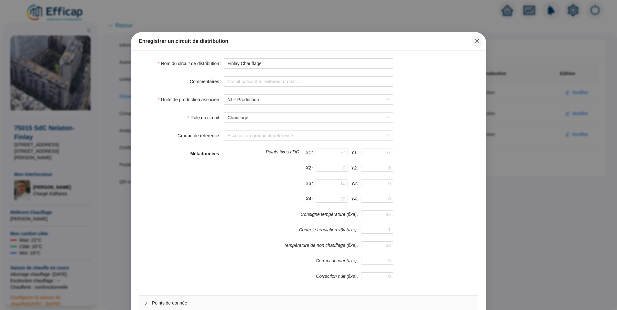
click at [474, 39] on icon "close" at bounding box center [476, 41] width 5 height 5
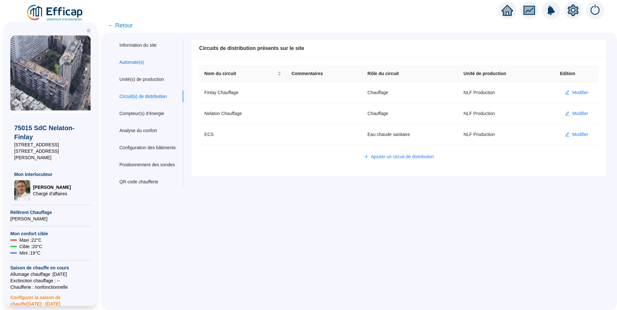
click at [127, 60] on div "Automate(s)" at bounding box center [131, 62] width 25 height 7
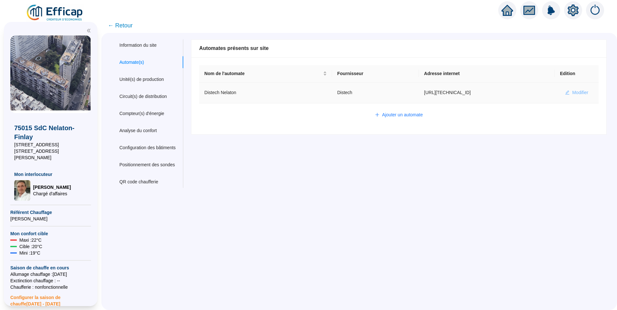
click at [566, 90] on button "Modifier" at bounding box center [577, 93] width 34 height 10
type input "Distech Nelaton"
type input "http://10.132.0.2:8080/nelaton"
type input "efficap"
type input "AV1001"
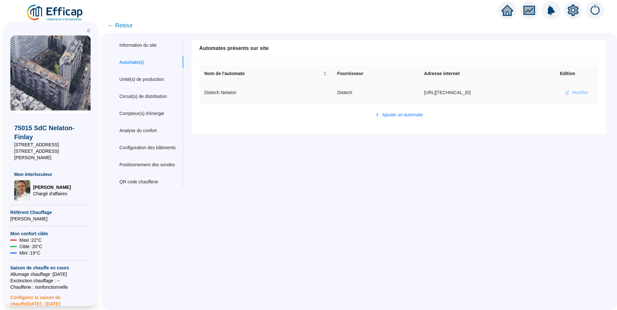
type input "AV1002"
type input "AV1000"
type input "BV1000"
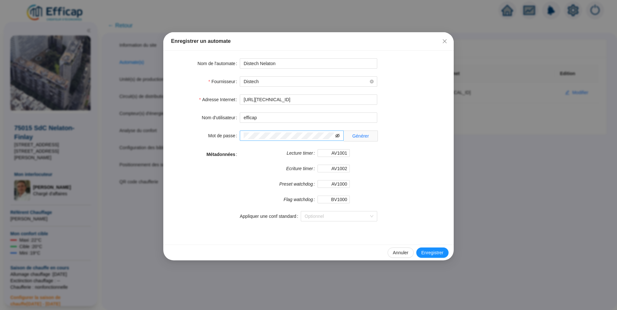
click at [338, 135] on icon "eye-invisible" at bounding box center [337, 136] width 5 height 4
click at [227, 136] on div "Mot de passe Générer" at bounding box center [308, 136] width 275 height 11
click at [443, 42] on icon "close" at bounding box center [444, 41] width 5 height 5
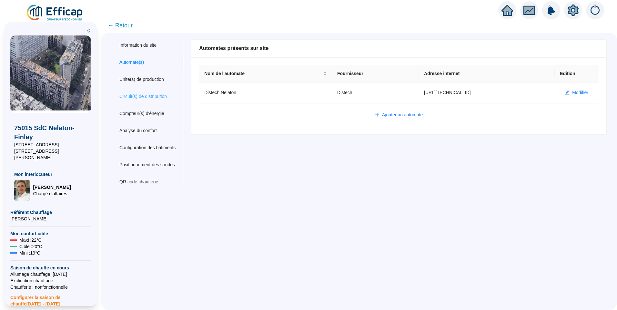
click at [135, 92] on div "Circuit(s) de distribution" at bounding box center [148, 97] width 72 height 12
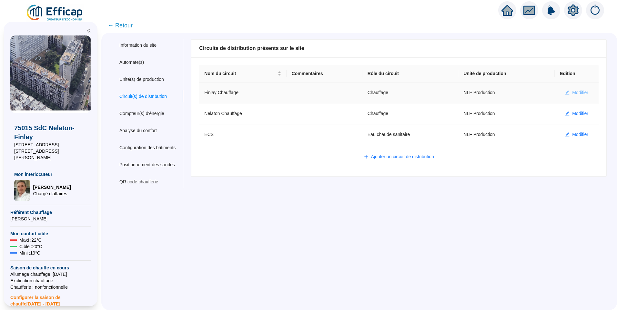
click at [572, 92] on span "Modifier" at bounding box center [580, 92] width 16 height 7
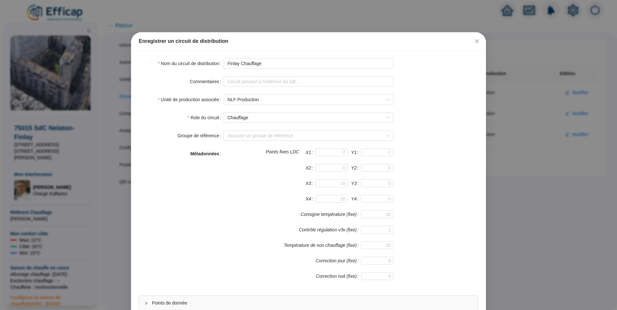
scroll to position [57, 0]
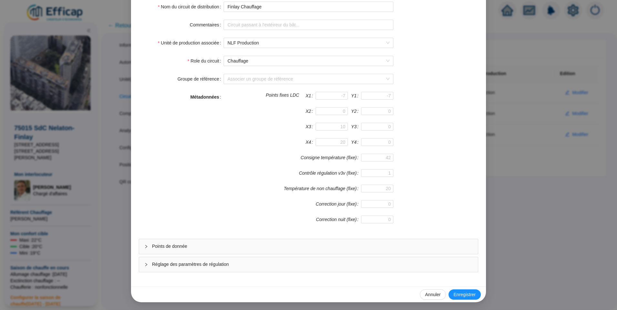
click at [180, 243] on div "Points de donnée" at bounding box center [308, 246] width 339 height 15
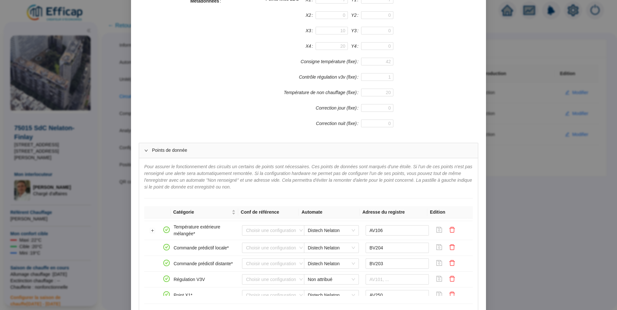
scroll to position [223, 0]
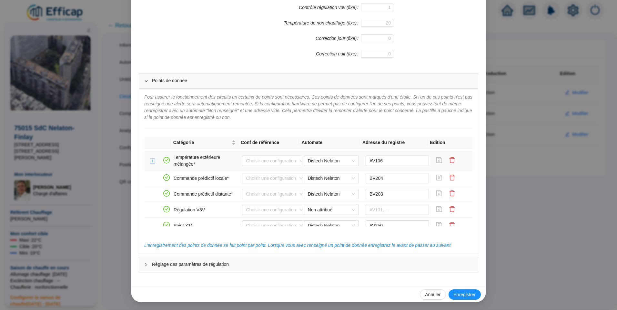
click at [150, 163] on button "Développer la ligne" at bounding box center [152, 161] width 5 height 5
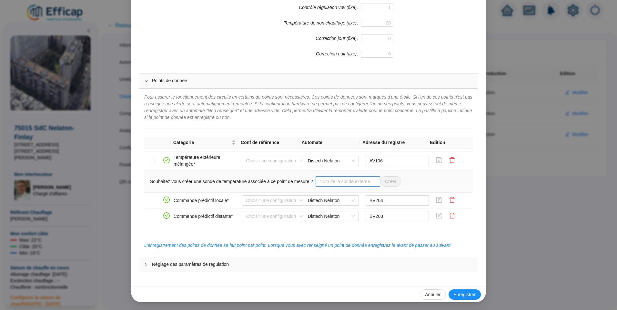
click at [319, 182] on input "text" at bounding box center [348, 182] width 65 height 10
type input "Sonde ext Finlay"
click at [386, 182] on span "Créer" at bounding box center [390, 181] width 11 height 7
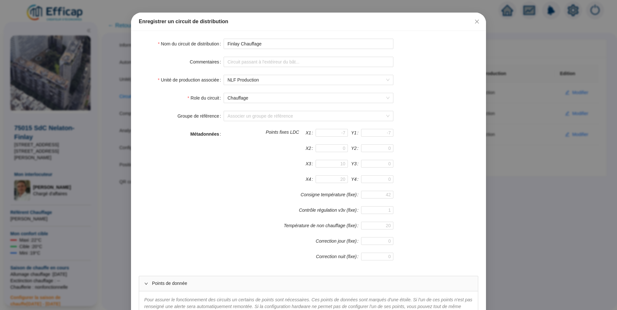
scroll to position [0, 0]
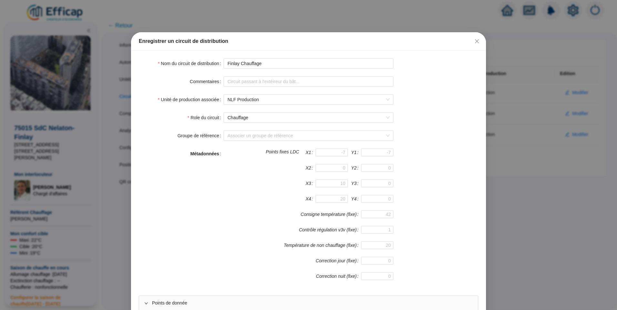
drag, startPoint x: 473, startPoint y: 42, endPoint x: 458, endPoint y: 53, distance: 18.9
click at [474, 42] on icon "close" at bounding box center [476, 41] width 5 height 5
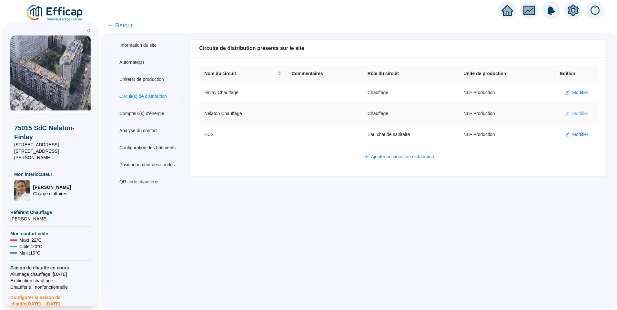
click at [577, 111] on span "Modifier" at bounding box center [580, 113] width 16 height 7
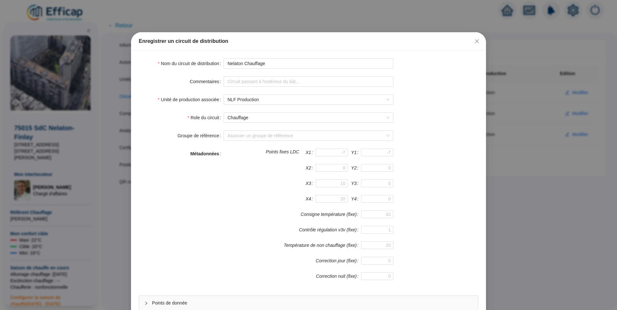
scroll to position [57, 0]
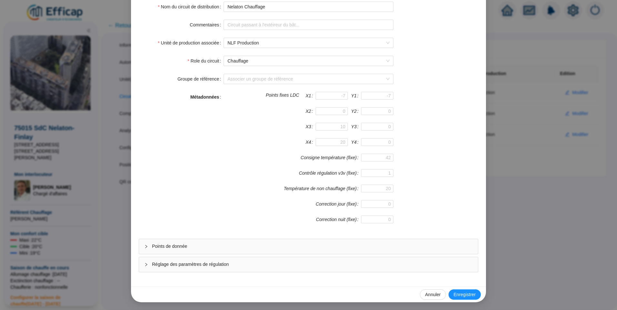
click at [203, 244] on span "Points de donnée" at bounding box center [312, 246] width 321 height 7
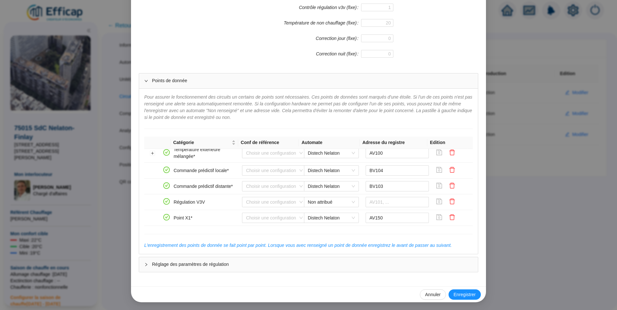
scroll to position [155, 0]
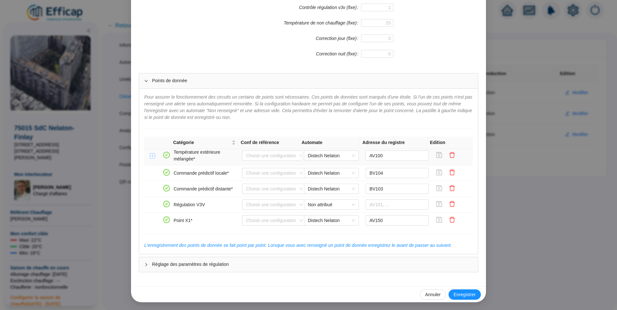
click at [150, 158] on button "Développer la ligne" at bounding box center [152, 156] width 5 height 5
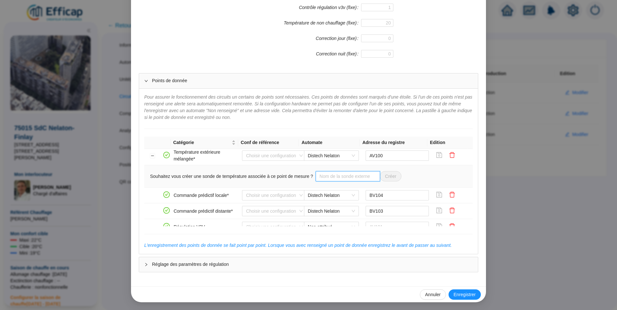
click at [319, 179] on input "text" at bounding box center [348, 176] width 65 height 10
type input "Sonde ext Nelaton"
click at [387, 177] on span "Créer" at bounding box center [390, 176] width 11 height 7
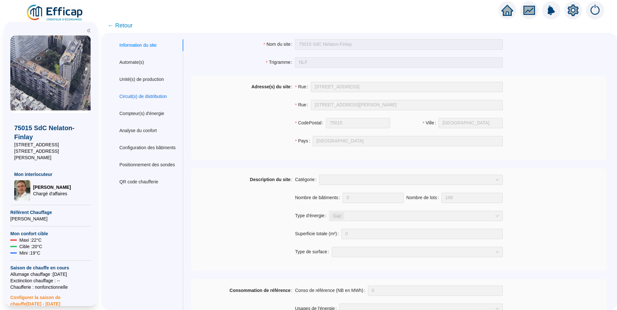
click at [150, 93] on div "Circuit(s) de distribution" at bounding box center [142, 96] width 47 height 7
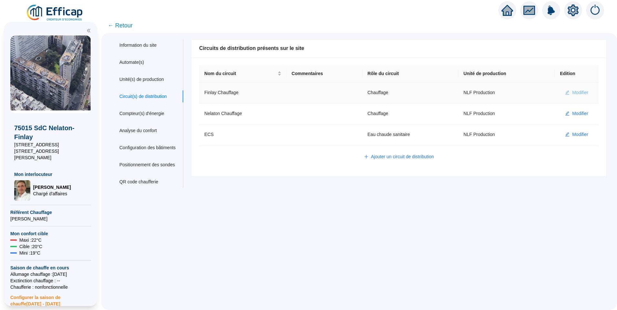
click at [572, 90] on span "Modifier" at bounding box center [580, 92] width 16 height 7
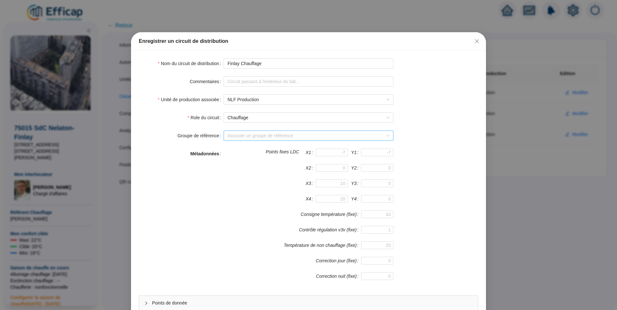
click at [275, 136] on input "Groupe de référence" at bounding box center [305, 136] width 156 height 10
click at [248, 161] on div "REFERENCE EFFICAP - Finlay (22 sondes)" at bounding box center [306, 159] width 159 height 7
drag, startPoint x: 470, startPoint y: 181, endPoint x: 472, endPoint y: 177, distance: 4.4
click at [471, 181] on div "Métadonnées Points fixes LDC X1 Y1 X2 Y2 X3 Y3 X4 Y4 Consigne température (fixe…" at bounding box center [308, 218] width 339 height 139
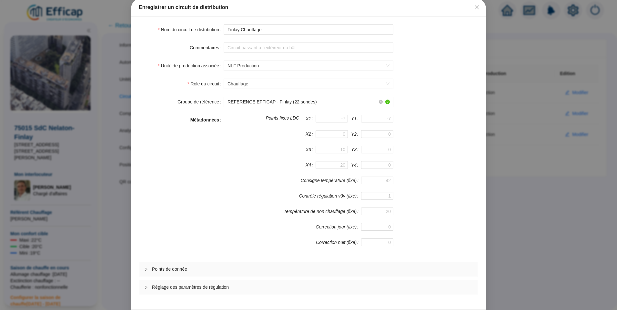
scroll to position [57, 0]
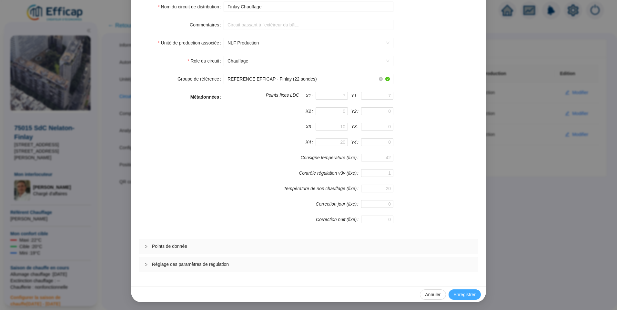
click at [472, 290] on button "Enregistrer" at bounding box center [465, 295] width 32 height 10
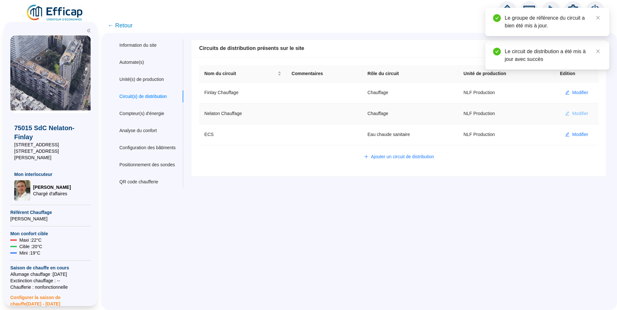
click at [572, 114] on span "Modifier" at bounding box center [580, 113] width 16 height 7
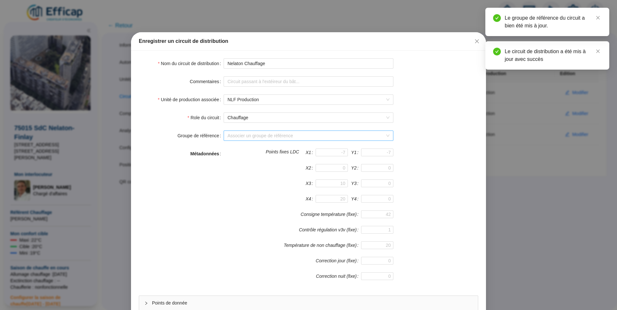
click at [239, 135] on input "Groupe de référence" at bounding box center [305, 136] width 156 height 10
click at [246, 152] on div "REFERENCE EFFICAP - Nelaton (25 sondes)" at bounding box center [306, 149] width 159 height 7
click at [457, 179] on div "Métadonnées Points fixes LDC X1 Y1 X2 Y2 X3 Y3 X4 Y4 Consigne température (fixe…" at bounding box center [308, 218] width 339 height 139
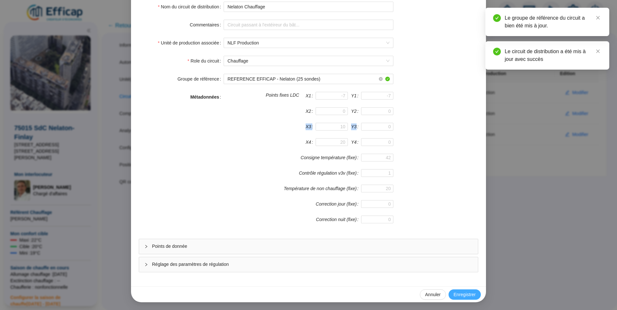
click at [459, 292] on span "Enregistrer" at bounding box center [465, 295] width 22 height 7
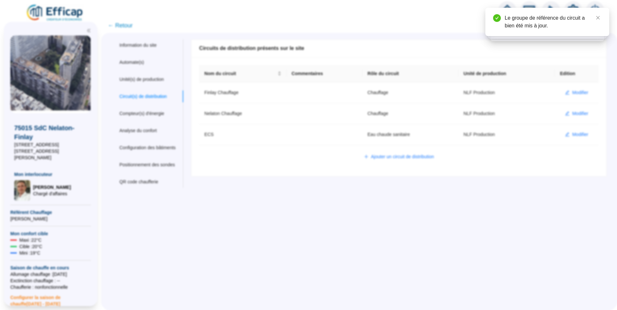
scroll to position [25, 0]
drag, startPoint x: 598, startPoint y: 17, endPoint x: 603, endPoint y: 27, distance: 11.3
click at [598, 17] on icon "close" at bounding box center [598, 17] width 5 height 5
click at [596, 18] on icon "close" at bounding box center [598, 17] width 5 height 5
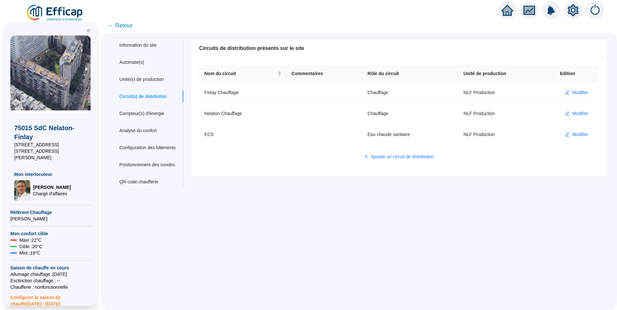
click at [123, 31] on span "← Retour" at bounding box center [359, 25] width 516 height 15
click at [130, 26] on span "← Retour" at bounding box center [120, 25] width 25 height 9
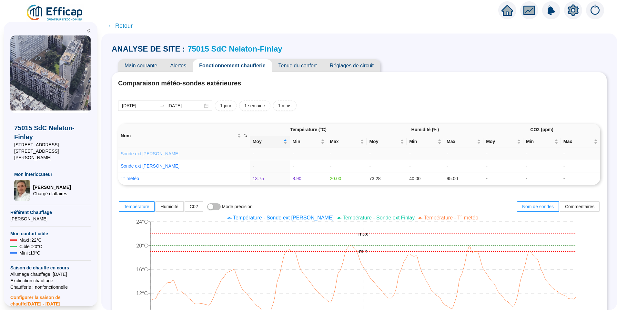
click at [154, 156] on link "Sonde ext [PERSON_NAME]" at bounding box center [150, 153] width 59 height 5
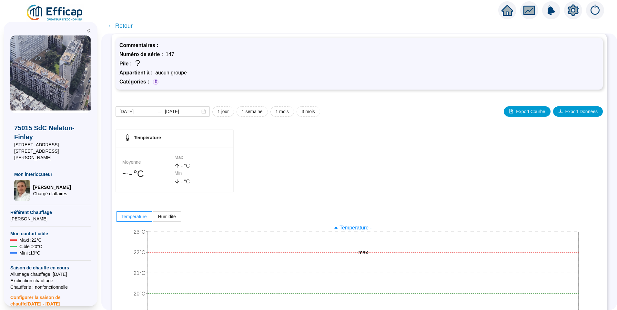
scroll to position [43, 0]
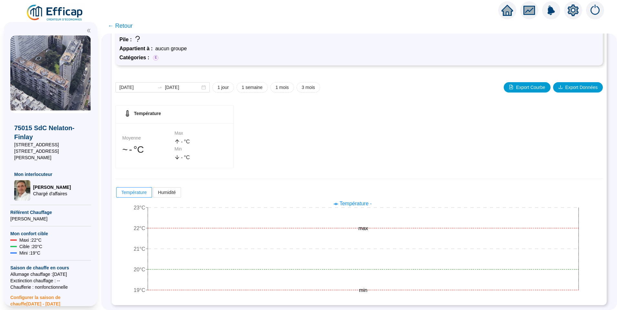
click at [127, 25] on span "← Retour" at bounding box center [120, 25] width 25 height 9
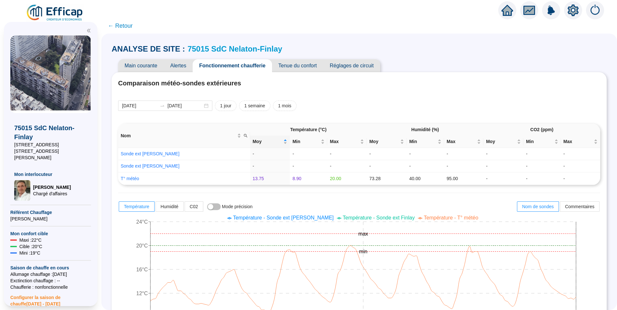
drag, startPoint x: 346, startPoint y: 96, endPoint x: 204, endPoint y: 162, distance: 156.8
click at [571, 9] on icon "setting" at bounding box center [573, 10] width 11 height 10
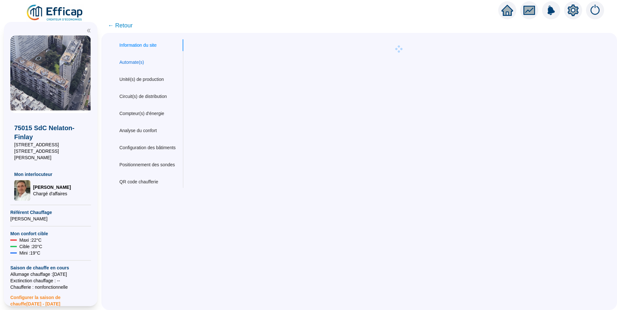
click at [144, 64] on div "Automate(s)" at bounding box center [131, 62] width 25 height 7
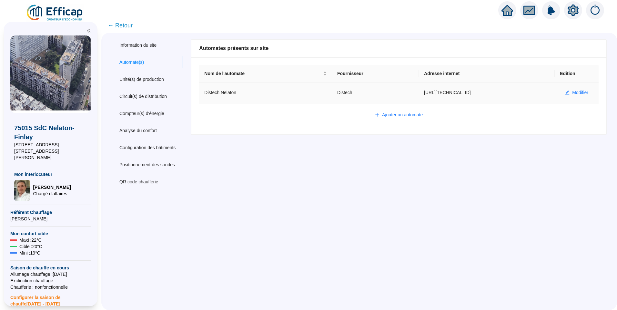
click at [578, 95] on span "Modifier" at bounding box center [580, 92] width 16 height 7
type input "Distech Nelaton"
type input "http://10.132.0.2:8080/nelaton"
type input "efficap"
type input "AV1001"
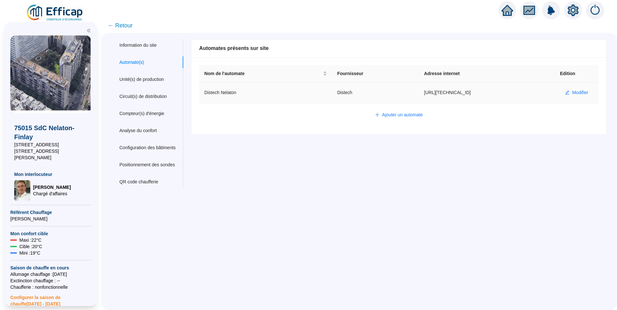
type input "AV1002"
type input "AV1000"
type input "BV1000"
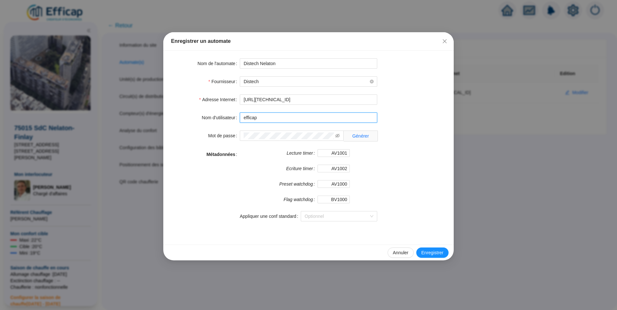
drag, startPoint x: 264, startPoint y: 119, endPoint x: 200, endPoint y: 118, distance: 64.5
click at [200, 118] on div "Nom d'utilisateur efficap" at bounding box center [308, 118] width 275 height 10
type input "admin-efficap"
click at [174, 126] on form "Nom de l'automate Distech Nelaton Fournisseur Distech Adresse Internet http://1…" at bounding box center [308, 143] width 275 height 171
click at [336, 137] on icon "eye-invisible" at bounding box center [337, 136] width 5 height 4
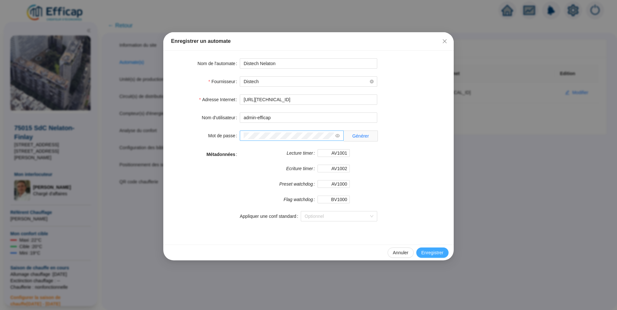
click at [431, 251] on span "Enregistrer" at bounding box center [432, 253] width 22 height 7
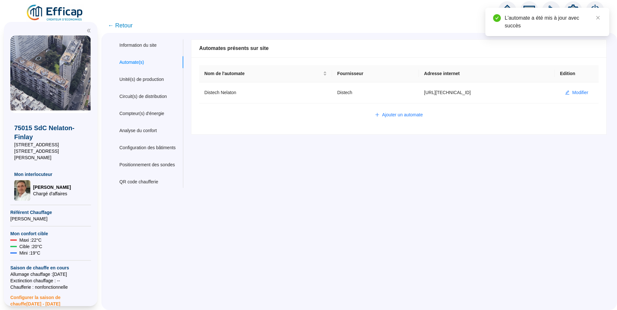
click at [129, 26] on span "← Retour" at bounding box center [120, 25] width 25 height 9
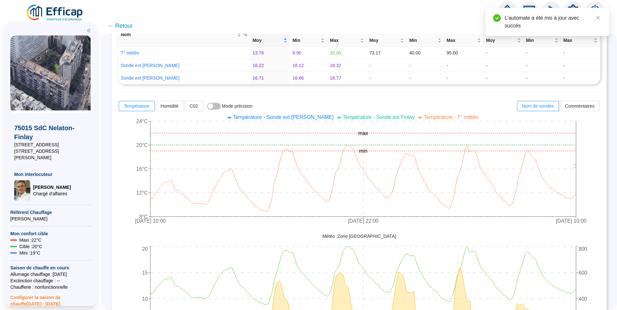
scroll to position [97, 0]
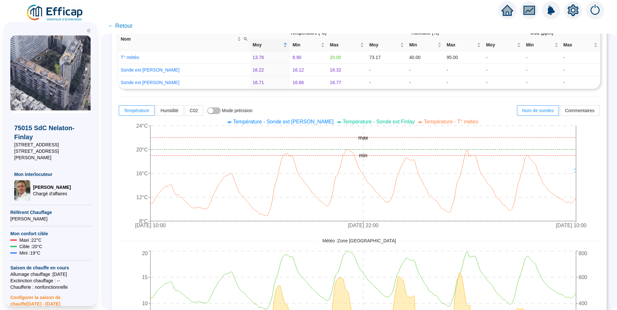
click at [57, 14] on img at bounding box center [55, 13] width 58 height 18
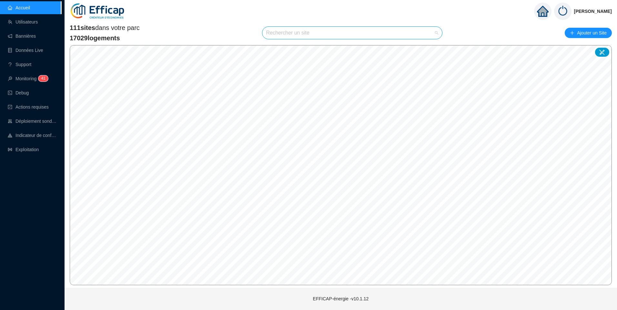
click at [296, 37] on input "search" at bounding box center [349, 33] width 167 height 12
type input "plein"
click at [432, 51] on div at bounding box center [430, 49] width 15 height 10
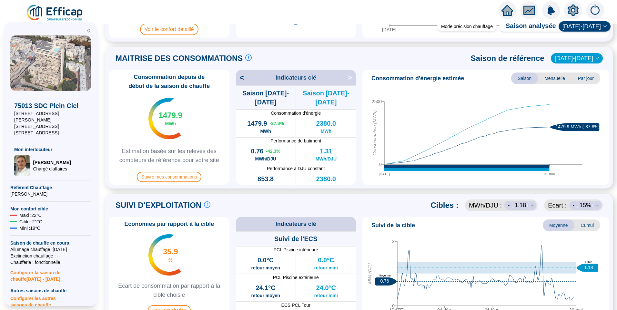
scroll to position [161, 0]
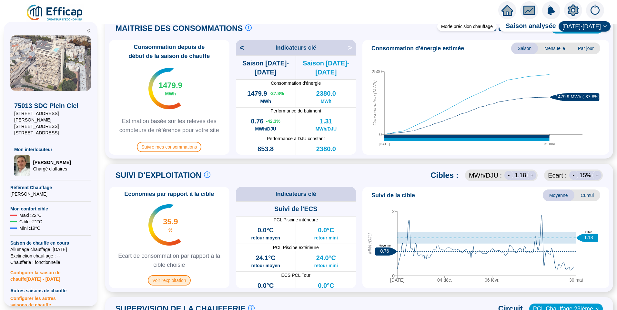
click at [170, 284] on span "Voir l'exploitation" at bounding box center [169, 281] width 43 height 10
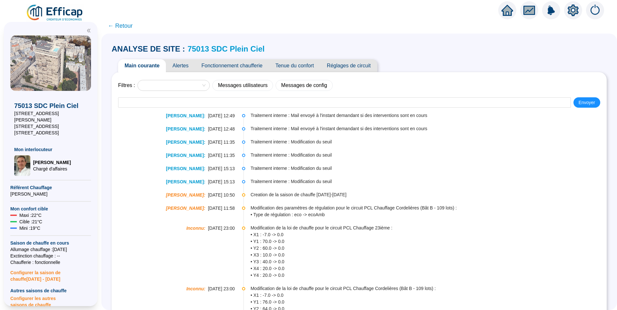
click at [231, 65] on span "Fonctionnement chaufferie" at bounding box center [232, 65] width 74 height 13
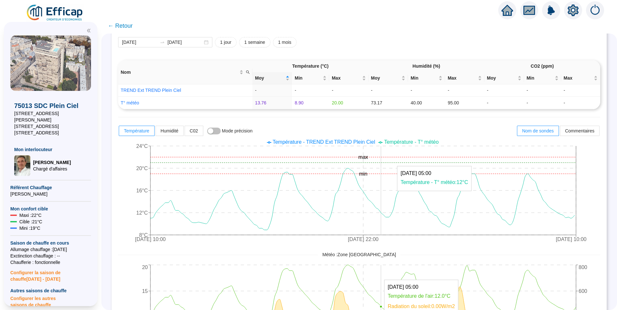
scroll to position [129, 0]
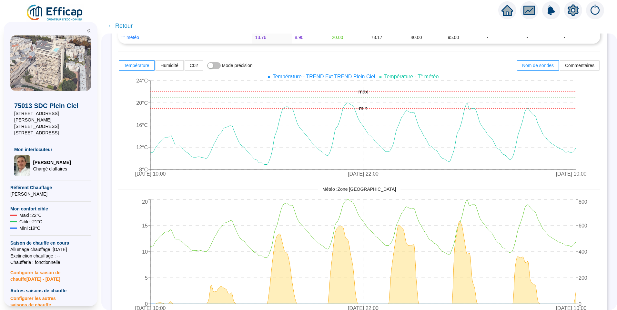
click at [334, 78] on span "Température - TREND Ext TREND Plein Ciel" at bounding box center [324, 76] width 103 height 5
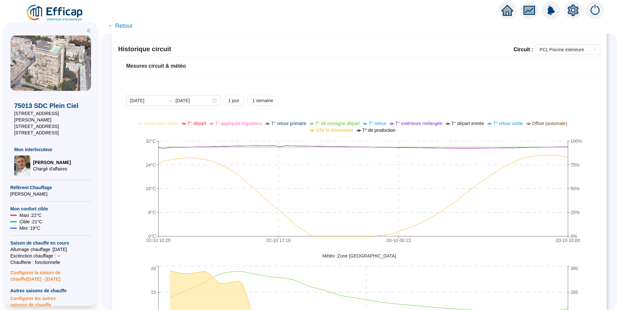
scroll to position [387, 0]
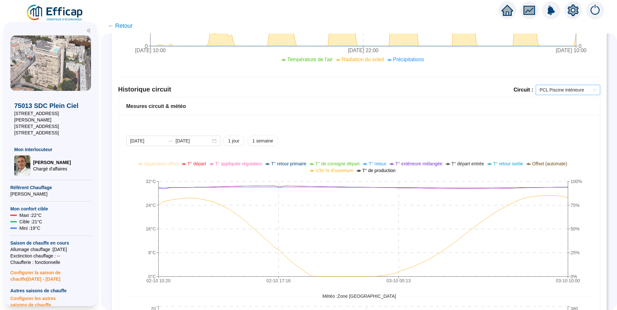
click at [564, 90] on span "PCL Piscine intérieure" at bounding box center [568, 90] width 57 height 10
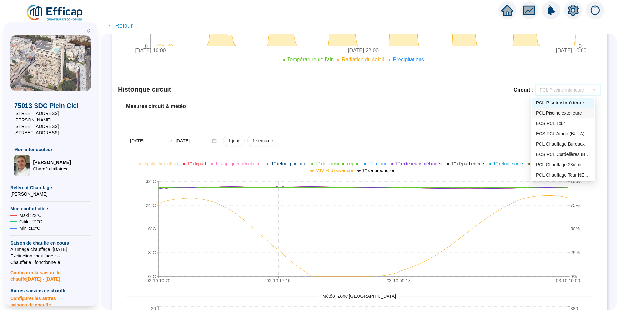
click at [565, 116] on div "PCL Piscine extérieure" at bounding box center [563, 113] width 54 height 7
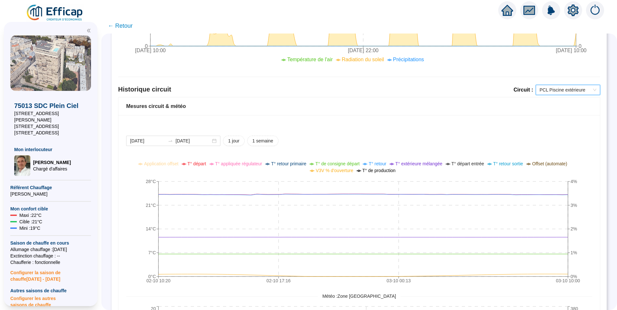
click at [569, 87] on span "PCL Piscine extérieure" at bounding box center [568, 90] width 57 height 10
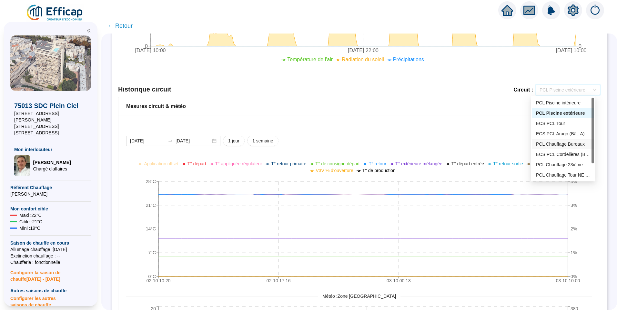
click at [557, 146] on div "PCL Chauffage Bureaux" at bounding box center [563, 144] width 54 height 7
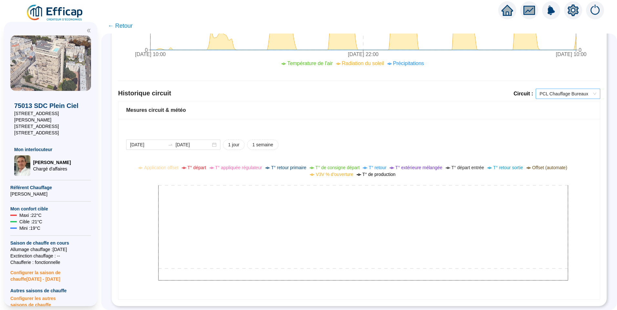
click at [564, 90] on span "PCL Chauffage Bureaux" at bounding box center [568, 94] width 57 height 10
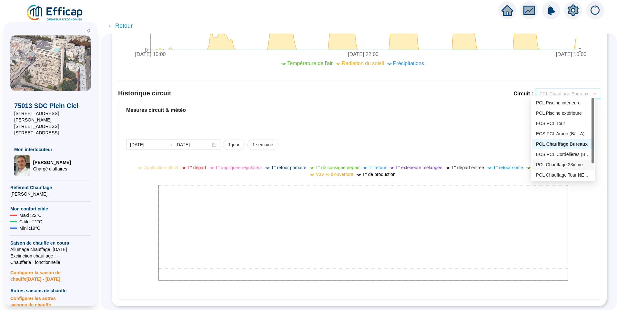
click at [558, 163] on div "PCL Chauffage 23ième" at bounding box center [563, 165] width 54 height 7
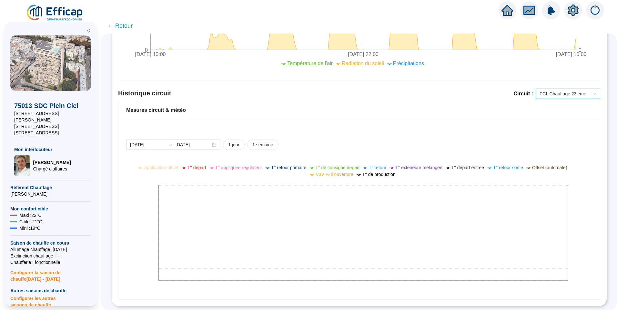
click at [567, 90] on span "PCL Chauffage 23ième" at bounding box center [568, 94] width 57 height 10
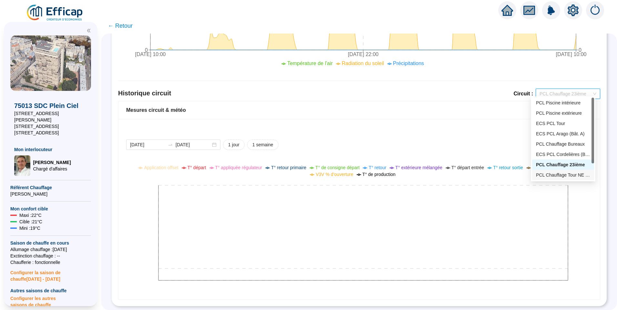
click at [563, 177] on div "PCL Chauffage Tour NE (Bât D - 191 lots/2)" at bounding box center [563, 175] width 54 height 7
click at [574, 94] on span "PCL Chauffage Tour NE (Bât D - 191 lots/2)" at bounding box center [568, 94] width 57 height 10
drag, startPoint x: 592, startPoint y: 144, endPoint x: 598, endPoint y: 167, distance: 23.6
click at [598, 167] on body "X 75013 SDC Plein Ciel 8-14 rue Emile Deslandres 25 boulevard Arago 1-13 r des …" at bounding box center [308, 155] width 617 height 310
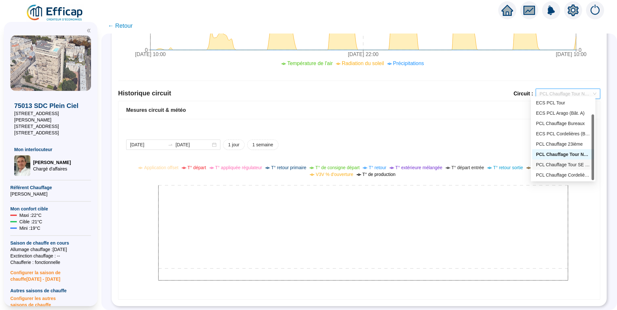
click at [575, 163] on div "PCL Chauffage Tour SE (Bât D - 191 lots/2)" at bounding box center [563, 165] width 54 height 7
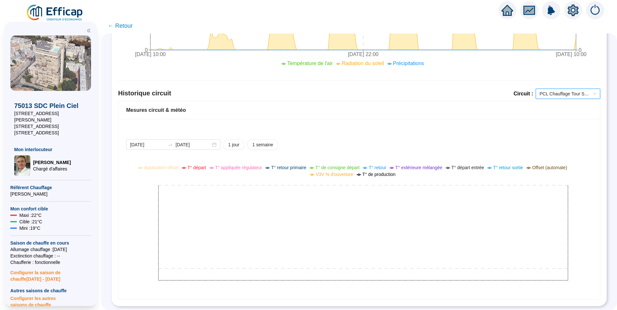
click at [571, 89] on span "PCL Chauffage Tour SE (Bât D - 191 lots/2)" at bounding box center [568, 94] width 57 height 10
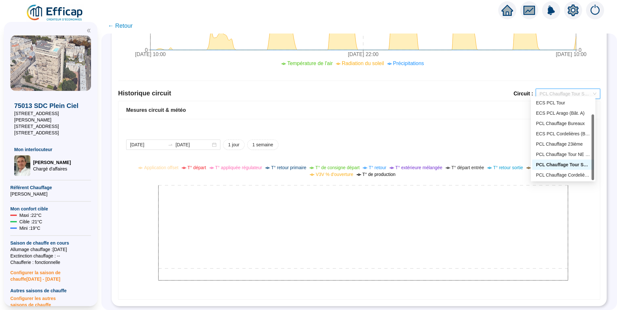
drag, startPoint x: 592, startPoint y: 163, endPoint x: 587, endPoint y: 176, distance: 13.5
click at [593, 174] on div at bounding box center [592, 148] width 3 height 66
click at [568, 174] on div "PCL Chauffage Cordelières (Bât B - 109 lots)" at bounding box center [563, 175] width 54 height 7
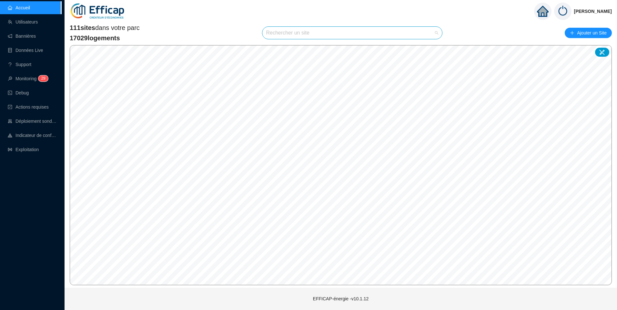
click at [306, 34] on input "search" at bounding box center [349, 33] width 167 height 12
type input "nela"
click at [434, 52] on div at bounding box center [430, 49] width 15 height 10
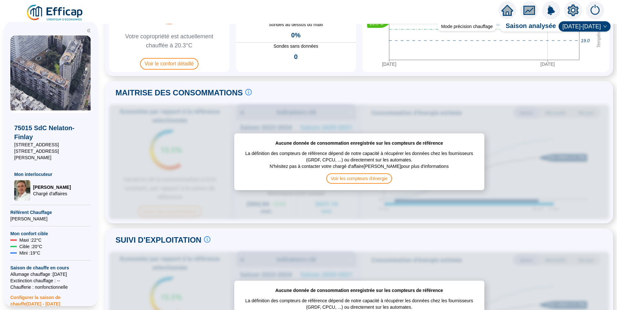
scroll to position [323, 0]
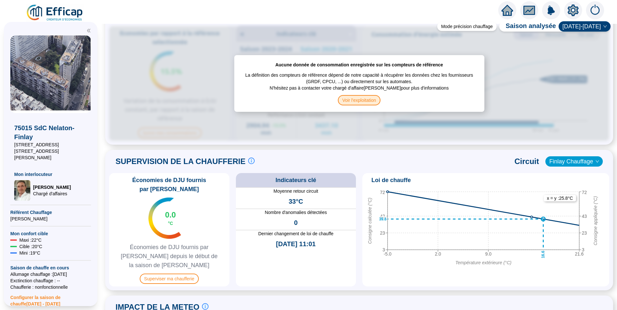
click at [362, 96] on span "Voir l'exploitation" at bounding box center [359, 100] width 43 height 10
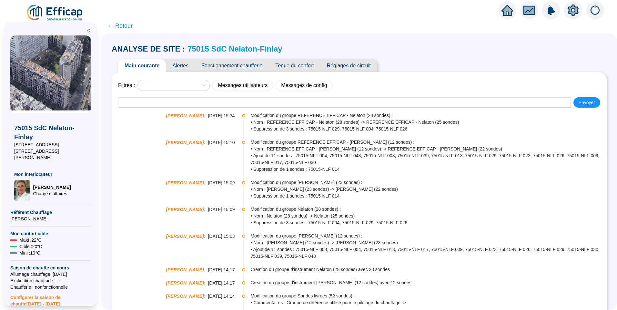
click at [244, 68] on span "Fonctionnement chaufferie" at bounding box center [232, 65] width 74 height 13
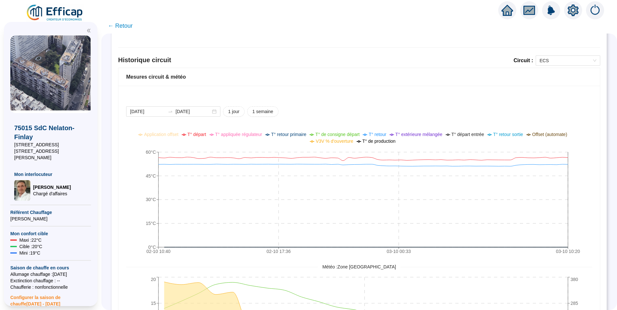
scroll to position [355, 0]
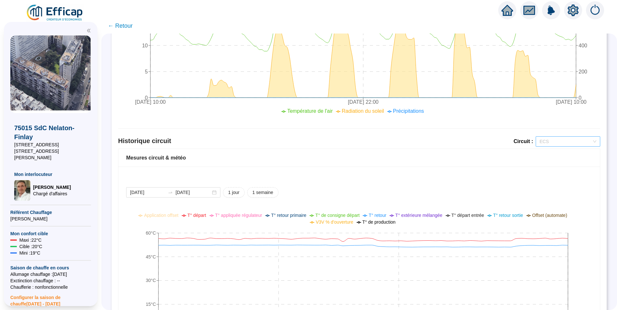
click at [543, 145] on span "ECS" at bounding box center [568, 142] width 57 height 10
click at [550, 168] on div "Nelaton Chauffage" at bounding box center [563, 165] width 54 height 7
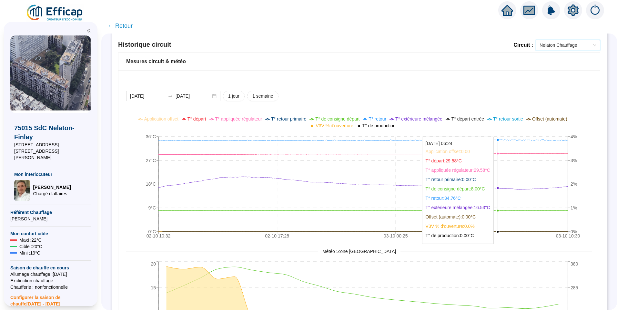
scroll to position [452, 0]
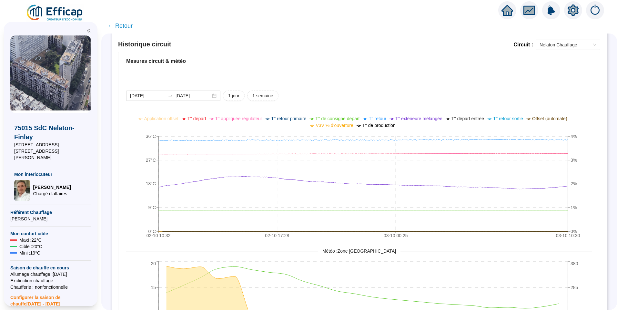
click at [555, 39] on div "Comparaison météo-sondes extérieures 2025-09-26 2025-10-03 1 jour 1 semaine 1 m…" at bounding box center [359, 12] width 482 height 770
click at [554, 41] on span "Nelaton Chauffage" at bounding box center [568, 45] width 57 height 10
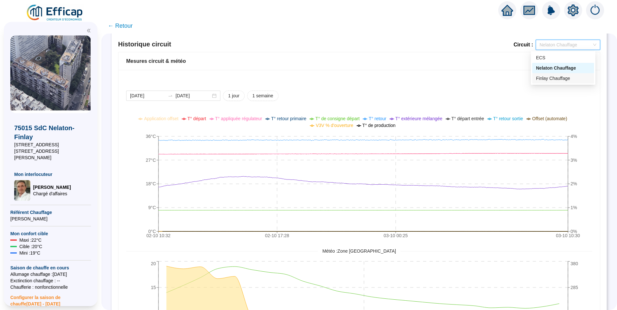
click at [552, 80] on div "Finlay Chauffage" at bounding box center [563, 78] width 54 height 7
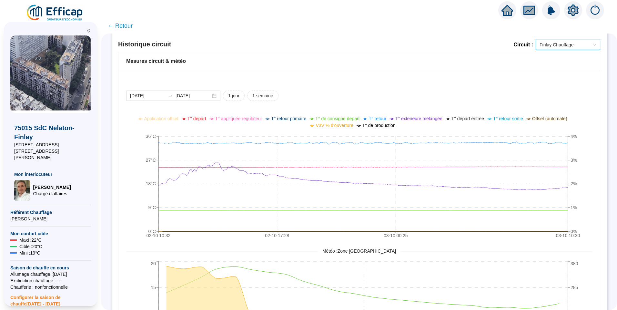
click at [570, 7] on icon "setting" at bounding box center [573, 11] width 11 height 12
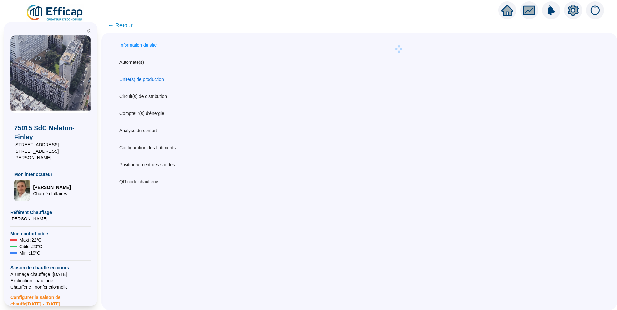
click at [157, 82] on div "Unité(s) de production" at bounding box center [141, 79] width 45 height 7
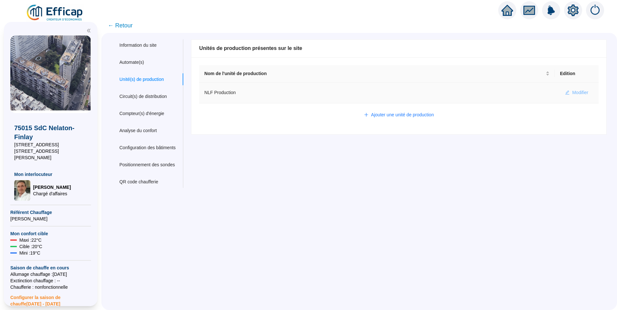
click at [573, 89] on button "Modifier" at bounding box center [577, 93] width 34 height 10
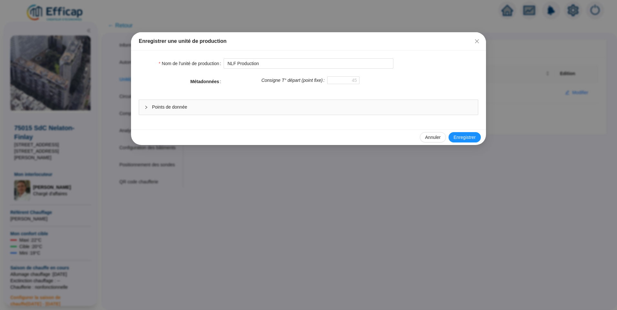
click at [180, 109] on span "Points de donnée" at bounding box center [312, 107] width 321 height 7
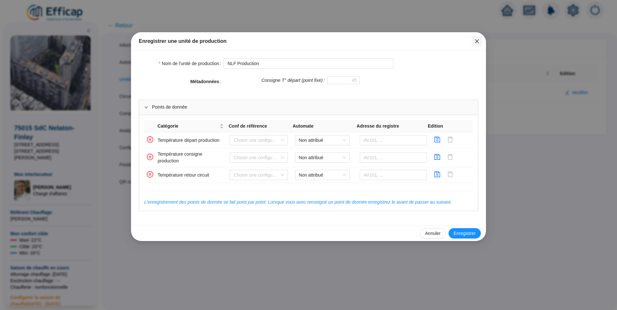
click at [478, 41] on icon "close" at bounding box center [476, 41] width 5 height 5
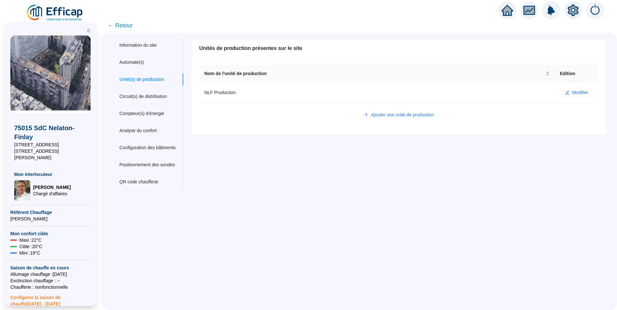
click at [129, 23] on span "← Retour" at bounding box center [120, 25] width 25 height 9
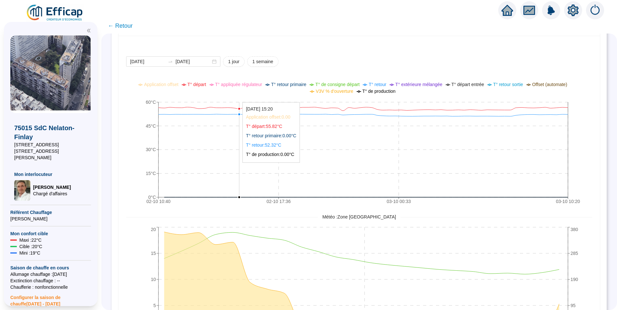
scroll to position [452, 0]
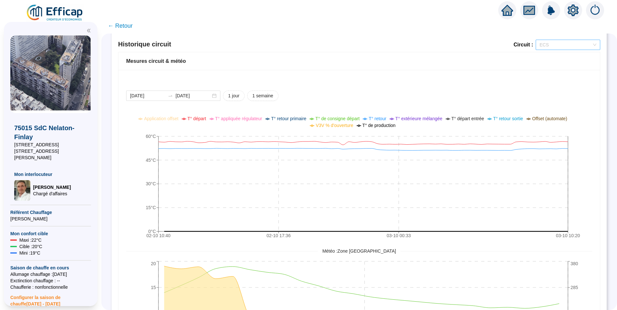
click at [552, 48] on span "ECS" at bounding box center [568, 45] width 57 height 10
click at [551, 70] on div "Nelaton Chauffage" at bounding box center [563, 68] width 54 height 7
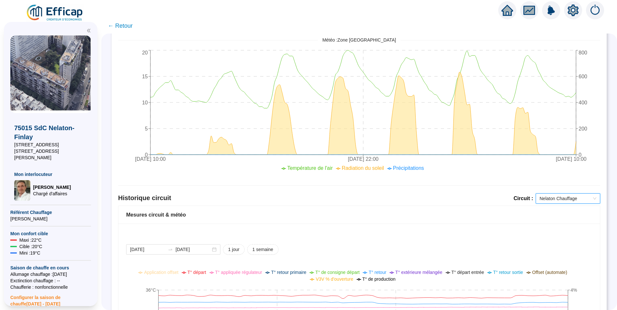
scroll to position [419, 0]
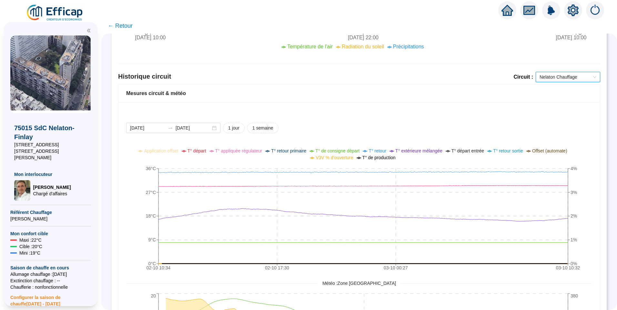
click at [338, 121] on div "2025-10-02 2025-10-03 1 jour 1 semaine 02-10 10:34 02-10 17:30 03-10 00:27 03-1…" at bounding box center [358, 265] width 481 height 327
click at [322, 130] on div "2025-10-02 2025-10-03 1 jour 1 semaine" at bounding box center [359, 128] width 466 height 10
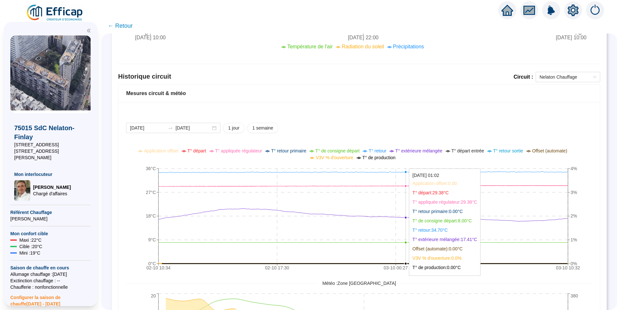
scroll to position [194, 0]
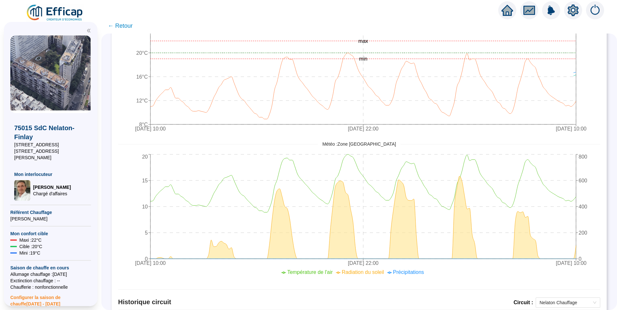
click at [574, 14] on icon "setting" at bounding box center [573, 10] width 11 height 10
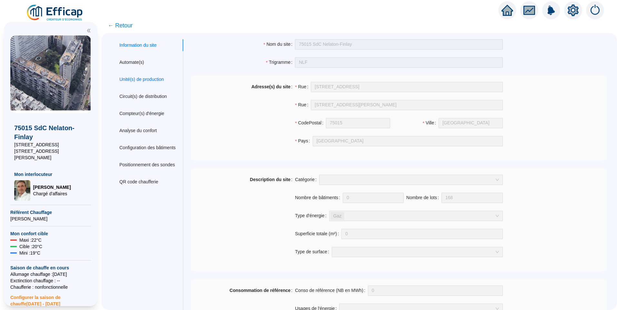
click at [146, 81] on div "Unité(s) de production" at bounding box center [141, 79] width 45 height 7
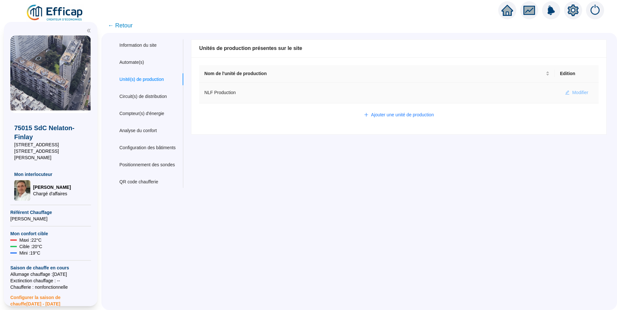
click at [577, 94] on span "Modifier" at bounding box center [580, 92] width 16 height 7
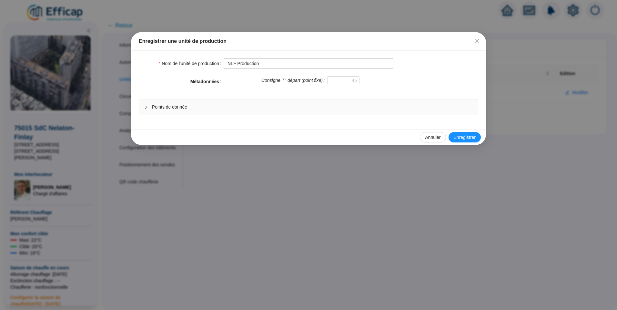
click at [335, 104] on span "Points de donnée" at bounding box center [312, 107] width 321 height 7
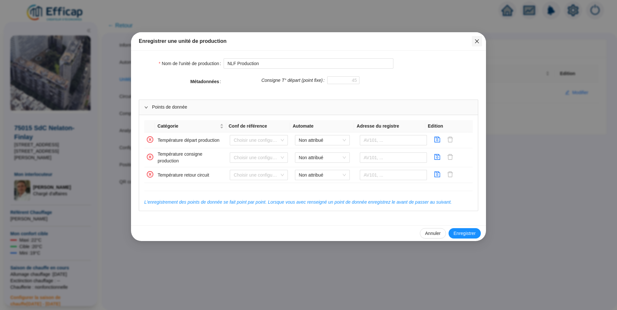
click at [478, 43] on icon "close" at bounding box center [476, 41] width 5 height 5
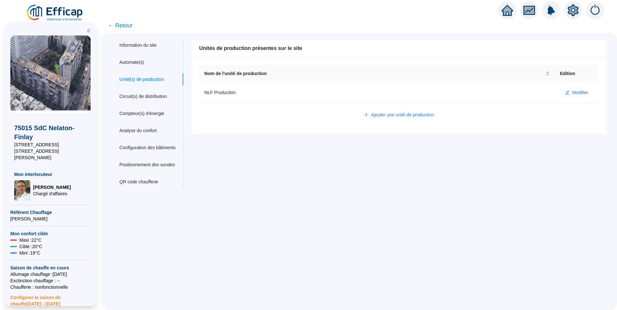
click at [438, 203] on div "Information du site Automate(s) Unité(s) de production Circuit(s) de distributi…" at bounding box center [359, 172] width 516 height 278
click at [474, 166] on div "Nom du site 75015 SdC Nelaton-Finlay Trigramme NLF Adresse(s) du site Rue 13-19…" at bounding box center [395, 113] width 424 height 149
drag, startPoint x: 440, startPoint y: 215, endPoint x: 468, endPoint y: 200, distance: 31.2
click at [441, 215] on div "Information du site Automate(s) Unité(s) de production Circuit(s) de distributi…" at bounding box center [359, 172] width 516 height 278
drag, startPoint x: 381, startPoint y: 213, endPoint x: 394, endPoint y: 205, distance: 15.9
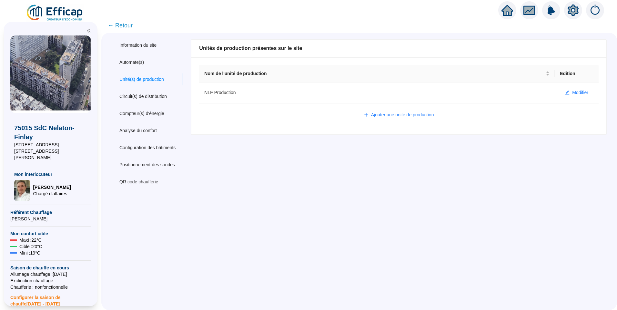
click at [389, 208] on div "Information du site Automate(s) Unité(s) de production Circuit(s) de distributi…" at bounding box center [359, 172] width 516 height 278
click at [572, 96] on span "Modifier" at bounding box center [580, 92] width 16 height 7
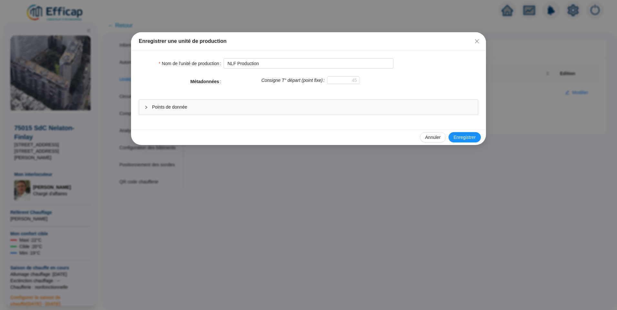
click at [286, 106] on span "Points de donnée" at bounding box center [312, 107] width 321 height 7
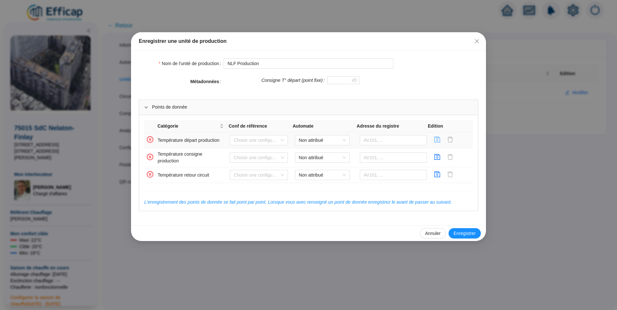
click at [434, 142] on icon "save" at bounding box center [437, 139] width 6 height 6
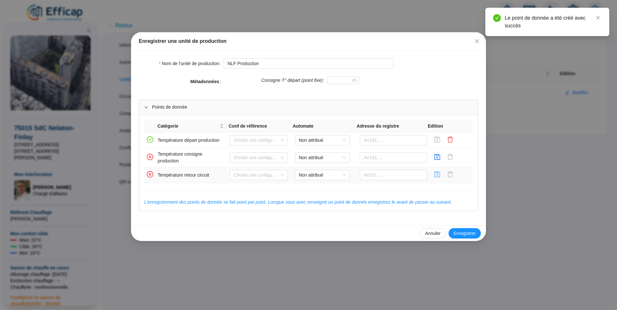
click at [434, 176] on icon "save" at bounding box center [437, 174] width 6 height 6
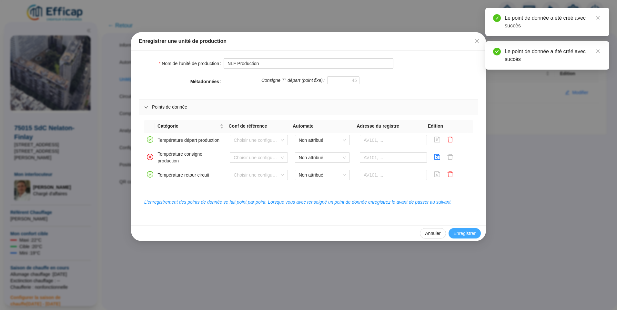
click at [470, 232] on span "Enregistrer" at bounding box center [465, 233] width 22 height 7
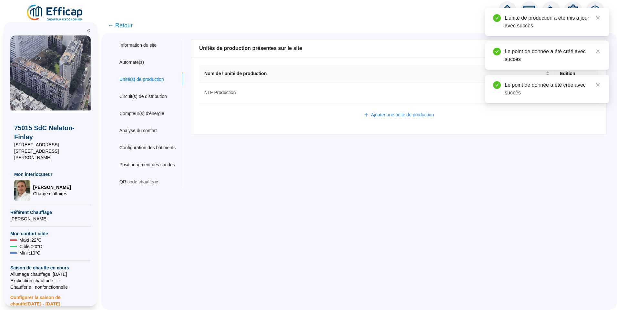
click at [127, 27] on span "← Retour" at bounding box center [120, 25] width 25 height 9
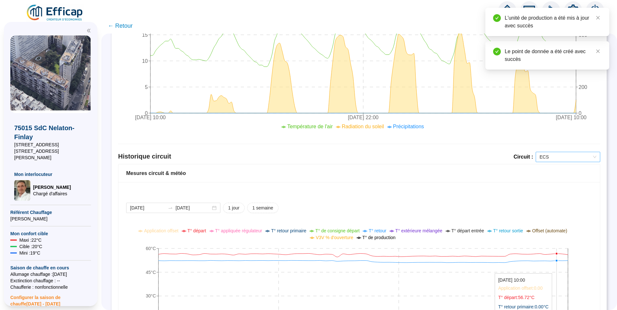
scroll to position [290, 0]
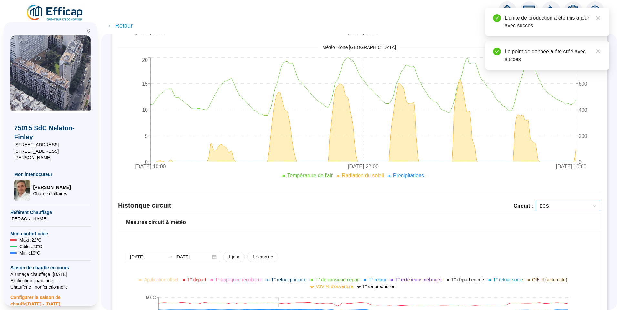
click at [564, 202] on span "ECS" at bounding box center [568, 206] width 57 height 10
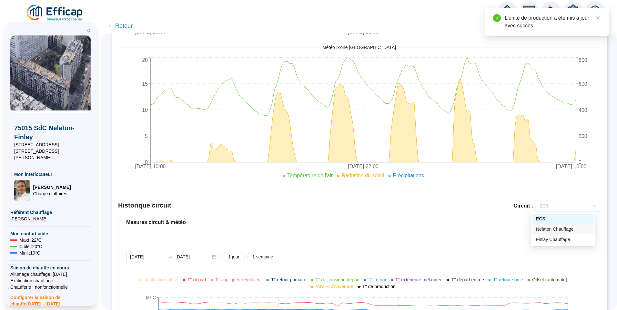
click at [550, 231] on div "Nelaton Chauffage" at bounding box center [563, 229] width 54 height 7
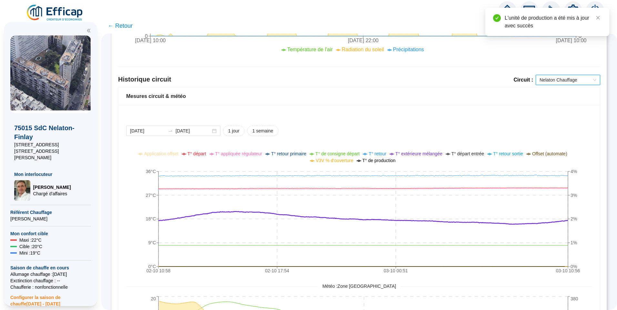
scroll to position [419, 0]
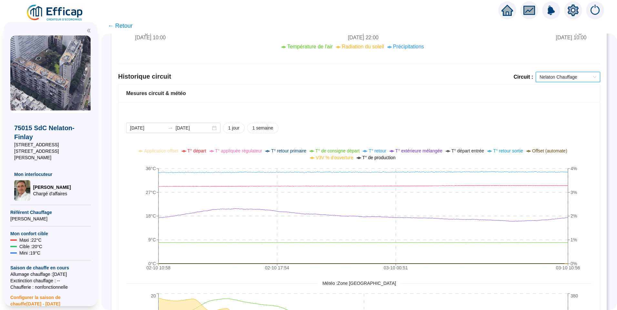
click at [372, 121] on div "2025-10-02 2025-10-03 1 jour 1 semaine 02-10 10:58 02-10 17:54 03-10 00:51 03-1…" at bounding box center [358, 265] width 481 height 327
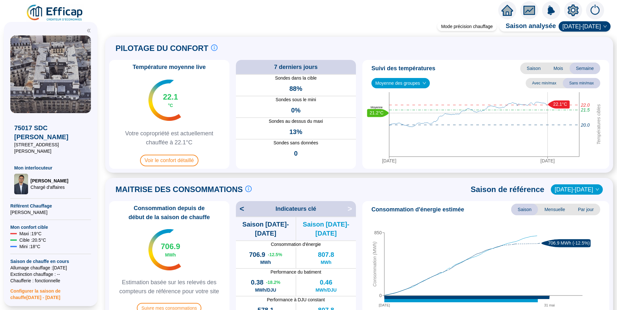
click at [421, 80] on span "Moyenne des groupes" at bounding box center [400, 83] width 51 height 10
click at [411, 114] on div "REFERENCE EFFICAP Rue (4 sondes)" at bounding box center [401, 117] width 48 height 7
drag, startPoint x: 415, startPoint y: 83, endPoint x: 420, endPoint y: 96, distance: 14.2
click at [415, 83] on span "REFERENCE EFFICAP Rue (4 sondes)" at bounding box center [418, 83] width 86 height 10
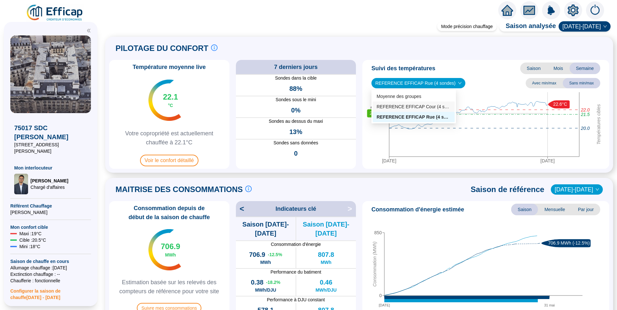
click at [421, 108] on div "REFERENCE EFFICAP Cour (4 sondes)" at bounding box center [414, 107] width 74 height 7
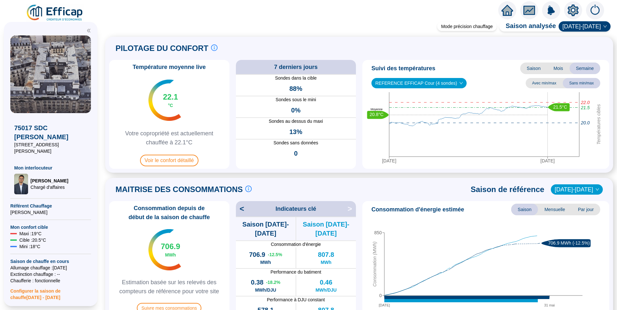
click at [53, 13] on img at bounding box center [55, 13] width 58 height 18
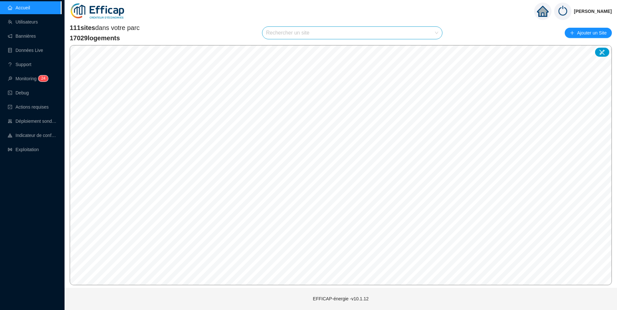
click at [311, 33] on input "search" at bounding box center [349, 33] width 167 height 12
type input "roche"
click at [432, 45] on div at bounding box center [430, 49] width 15 height 10
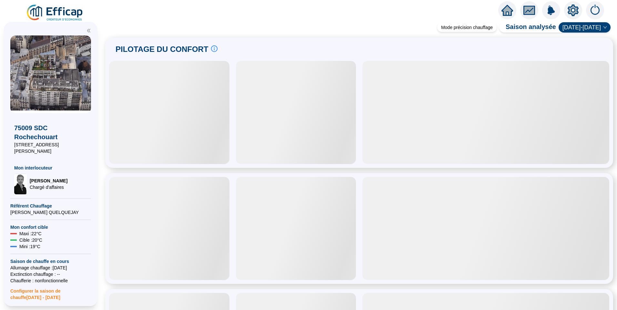
click at [575, 6] on icon "setting" at bounding box center [573, 11] width 11 height 12
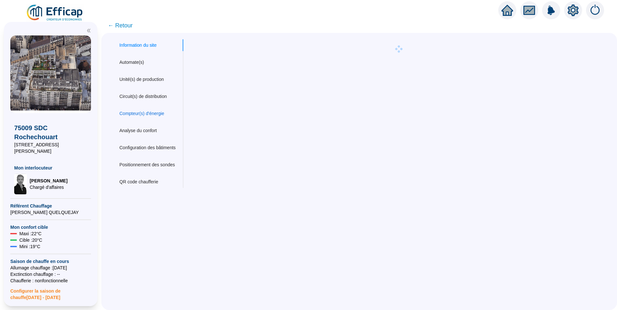
click at [146, 115] on div "Compteur(s) d'énergie" at bounding box center [141, 113] width 45 height 7
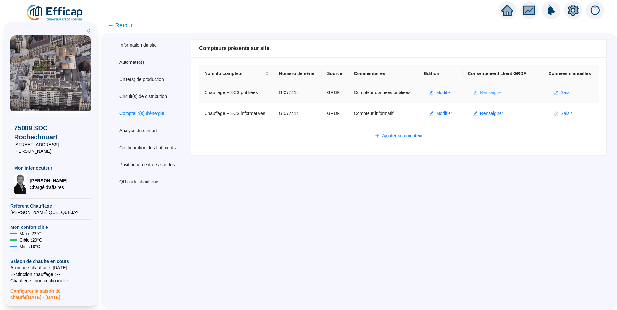
click at [494, 92] on span "Renseigner" at bounding box center [491, 92] width 23 height 7
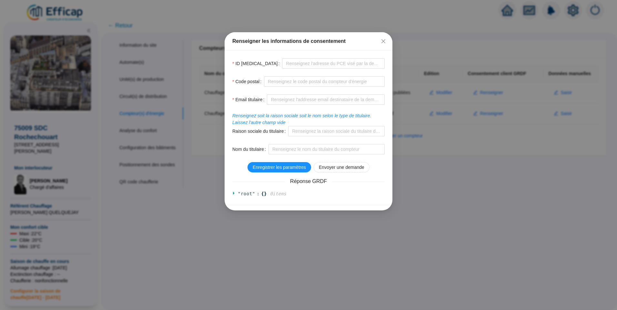
drag, startPoint x: 381, startPoint y: 43, endPoint x: 392, endPoint y: 58, distance: 19.2
click at [381, 43] on icon "close" at bounding box center [383, 41] width 5 height 5
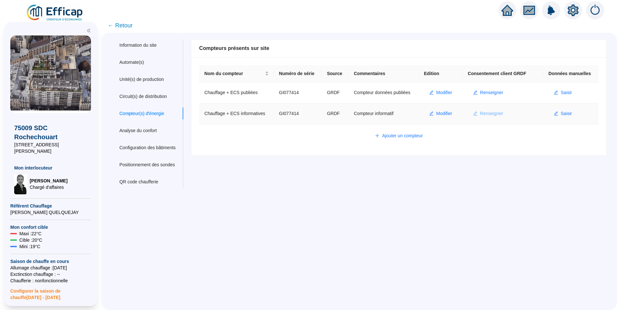
click at [486, 111] on span "Renseigner" at bounding box center [491, 113] width 23 height 7
type input "GI077414"
type input "75009"
type input "[PERSON_NAME][EMAIL_ADDRESS][DOMAIN_NAME]"
type input "LEFEVRE"
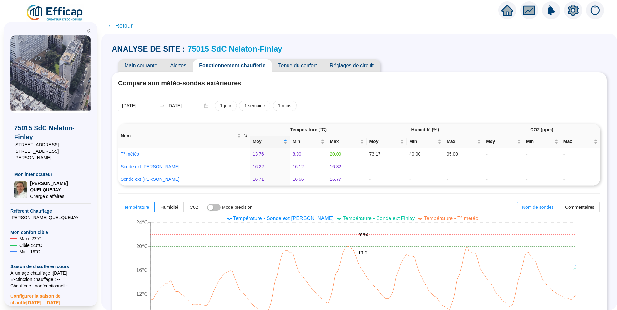
scroll to position [419, 0]
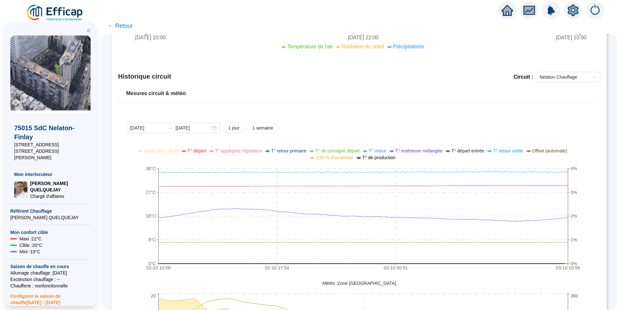
click at [56, 74] on img at bounding box center [50, 74] width 81 height 78
click at [35, 77] on img at bounding box center [50, 74] width 81 height 78
click at [79, 96] on img at bounding box center [50, 74] width 81 height 78
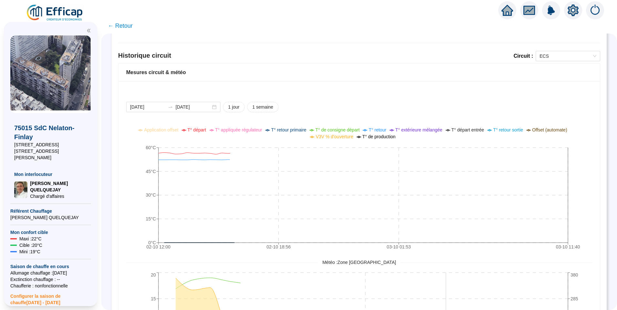
scroll to position [452, 0]
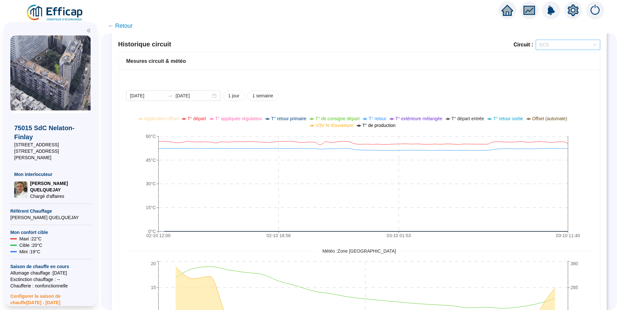
click at [546, 45] on span "ECS" at bounding box center [568, 45] width 57 height 10
click at [550, 69] on div "Nelaton Chauffage" at bounding box center [563, 68] width 54 height 7
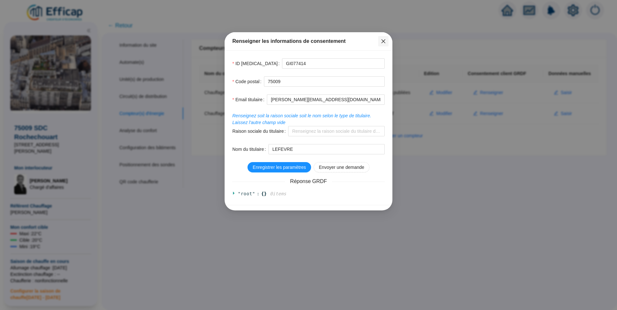
click at [387, 41] on span "Fermer" at bounding box center [383, 41] width 10 height 5
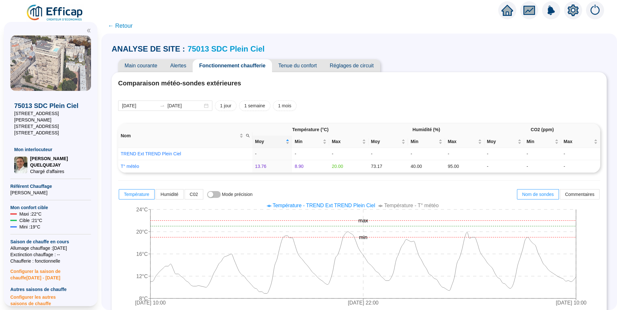
click at [71, 13] on img at bounding box center [55, 13] width 58 height 18
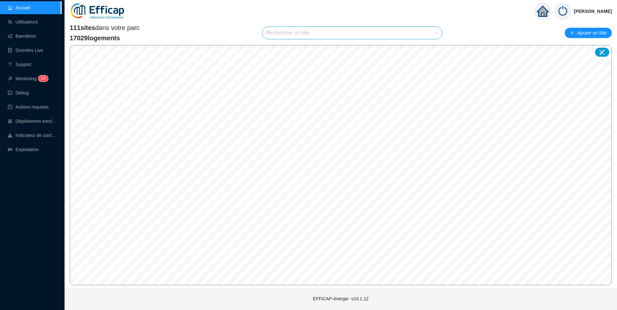
click at [297, 34] on input "search" at bounding box center [349, 33] width 167 height 12
type input "chevre"
click at [431, 49] on icon at bounding box center [431, 48] width 5 height 4
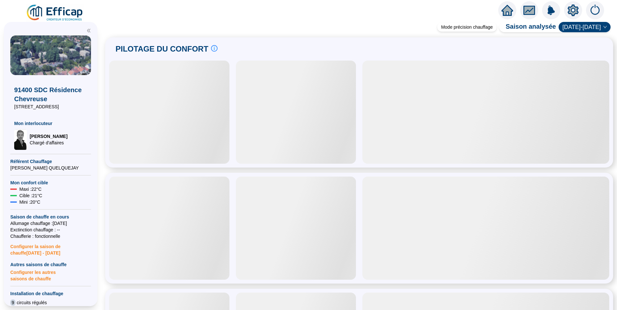
click at [244, 52] on div "PILOTAGE DU CONFORT Le pilotage du confort est fondamental pour le confort de t…" at bounding box center [359, 48] width 500 height 15
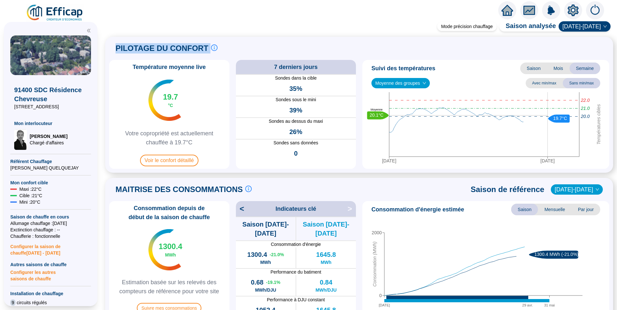
click at [378, 43] on div "PILOTAGE DU CONFORT Le pilotage du confort est fondamental pour le confort de t…" at bounding box center [359, 48] width 500 height 15
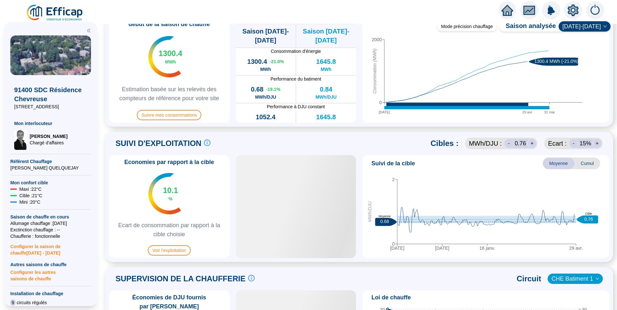
scroll to position [194, 0]
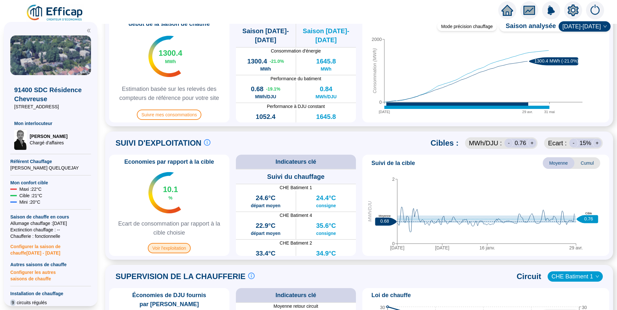
click at [181, 247] on span "Voir l'exploitation" at bounding box center [169, 248] width 43 height 10
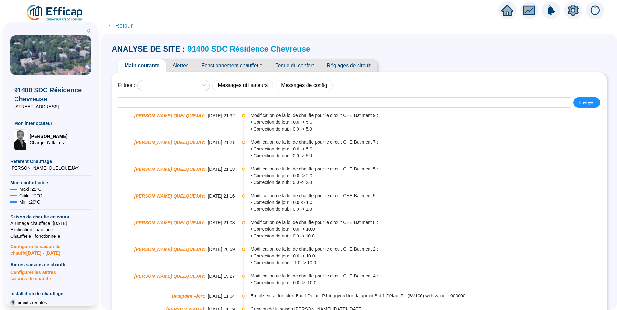
click at [301, 65] on span "Tenue du confort" at bounding box center [294, 65] width 51 height 13
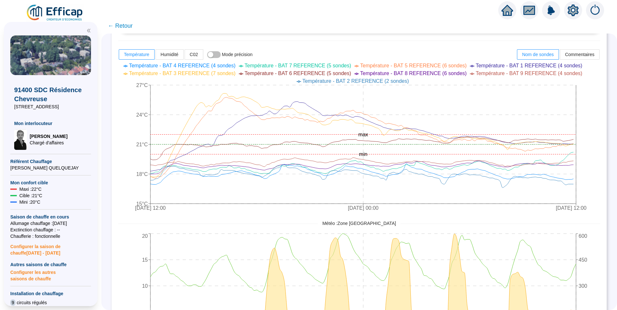
scroll to position [226, 0]
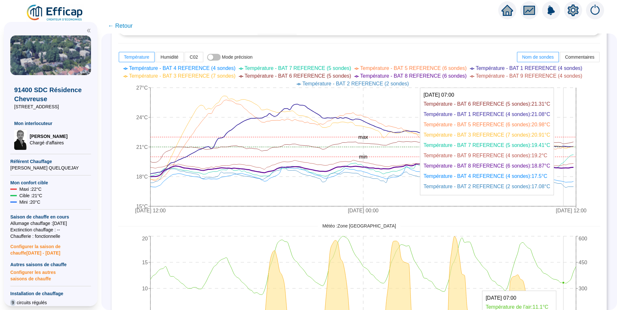
click at [569, 168] on icon at bounding box center [361, 170] width 423 height 13
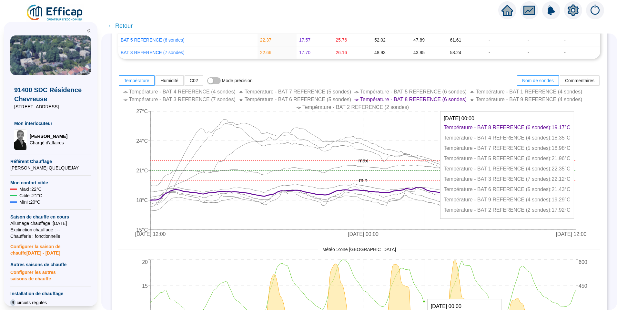
scroll to position [161, 0]
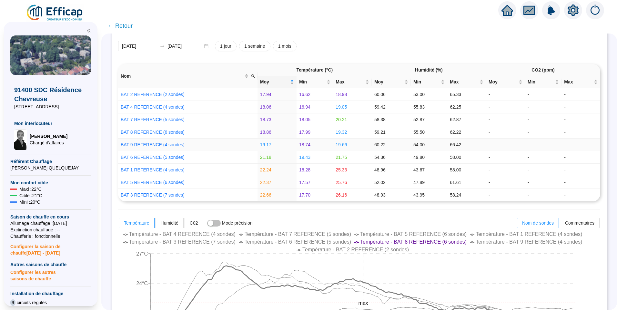
scroll to position [0, 0]
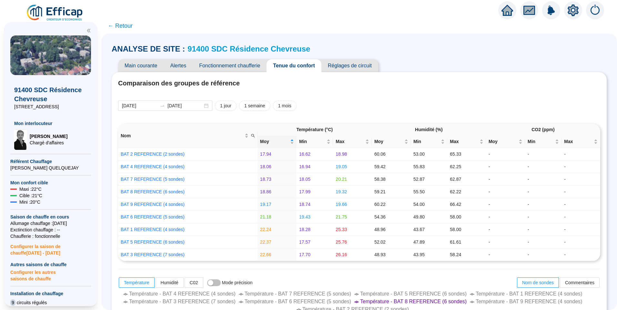
click at [504, 105] on div "2025-09-26 2025-10-03 1 jour 1 semaine 1 mois" at bounding box center [359, 106] width 482 height 10
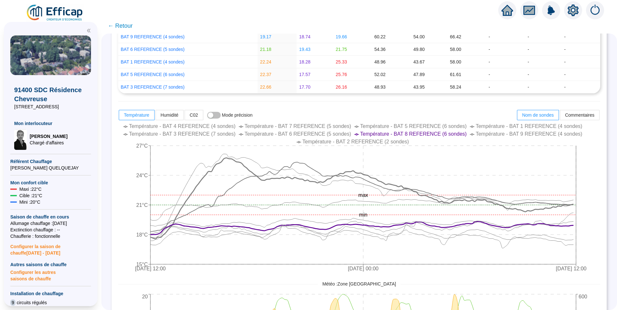
scroll to position [194, 0]
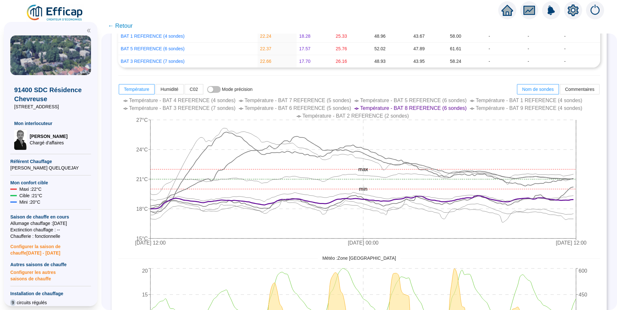
click at [53, 12] on img at bounding box center [55, 13] width 58 height 18
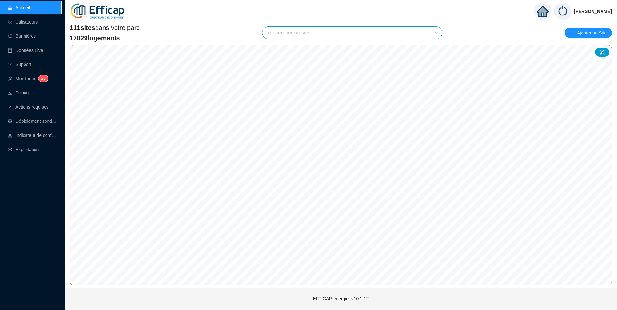
click at [286, 30] on input "search" at bounding box center [349, 33] width 167 height 12
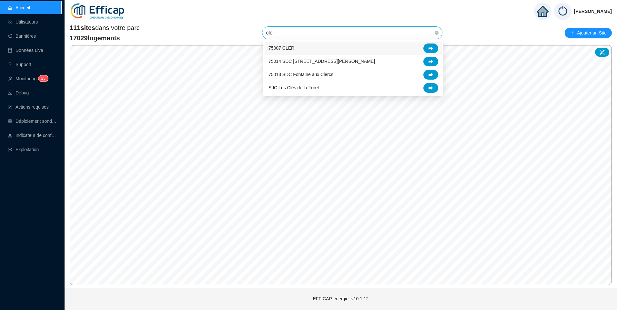
type input "cler"
click at [433, 45] on div at bounding box center [430, 49] width 15 height 10
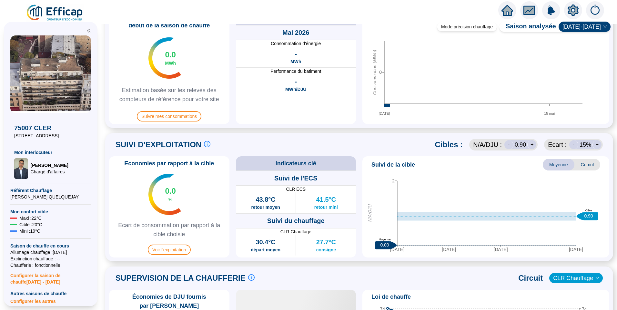
scroll to position [194, 0]
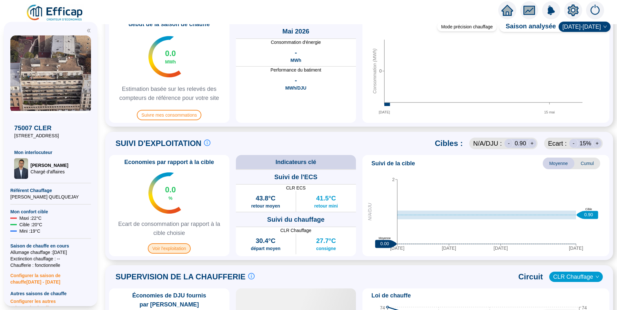
click at [177, 248] on span "Voir l'exploitation" at bounding box center [169, 249] width 43 height 10
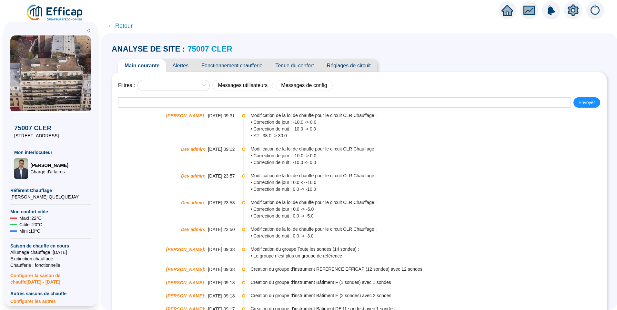
click at [462, 88] on div "Filtres : Messages utilisateurs Messages de config" at bounding box center [359, 85] width 482 height 11
click at [478, 57] on div "ANALYSE DE SITE : 75007 CLER Main courante Alertes Fonctionnement chaufferie Te…" at bounding box center [359, 229] width 495 height 379
click at [251, 68] on span "Fonctionnement chaufferie" at bounding box center [232, 65] width 74 height 13
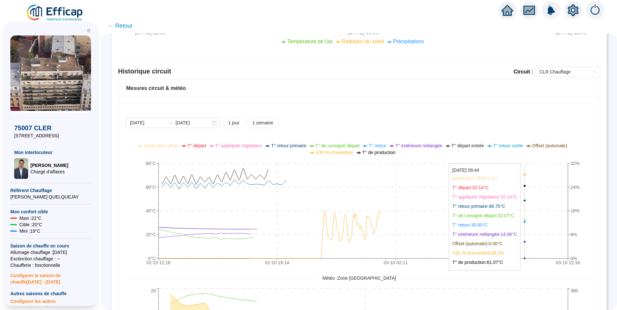
scroll to position [440, 0]
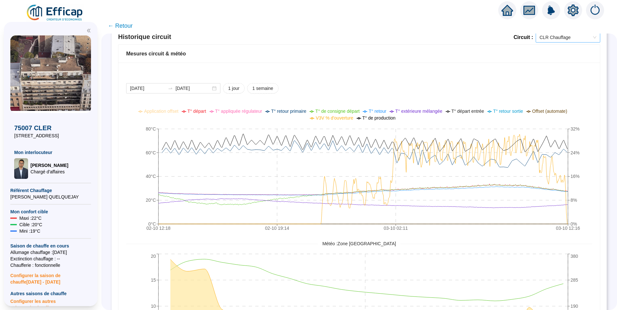
click at [562, 36] on span "CLR Chauffage" at bounding box center [568, 38] width 57 height 10
click at [465, 89] on div "[DATE] [DATE] 1 jour 1 semaine" at bounding box center [359, 89] width 466 height 10
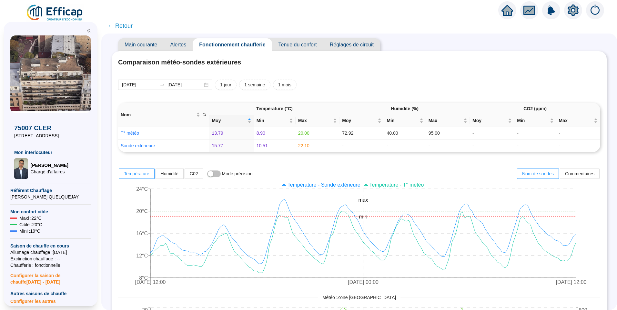
scroll to position [0, 0]
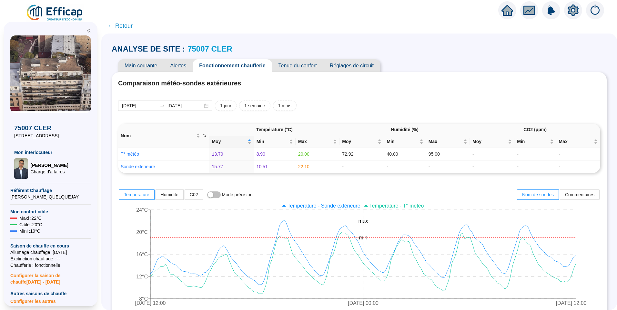
click at [293, 65] on span "Tenue du confort" at bounding box center [297, 65] width 51 height 13
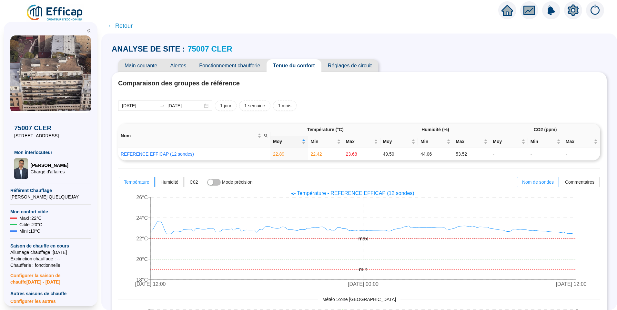
click at [206, 49] on link "75007 CLER" at bounding box center [209, 49] width 45 height 9
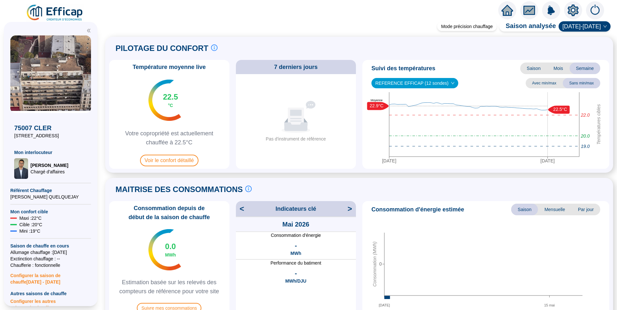
click at [426, 84] on span "REFERENCE EFFICAP (12 sondes)" at bounding box center [414, 83] width 79 height 10
click at [376, 68] on span "Suivi des températures" at bounding box center [403, 68] width 64 height 9
drag, startPoint x: 384, startPoint y: 68, endPoint x: 422, endPoint y: 68, distance: 37.8
click at [422, 68] on span "Suivi des températures" at bounding box center [403, 68] width 64 height 9
click at [376, 66] on span "Suivi des températures" at bounding box center [403, 68] width 64 height 9
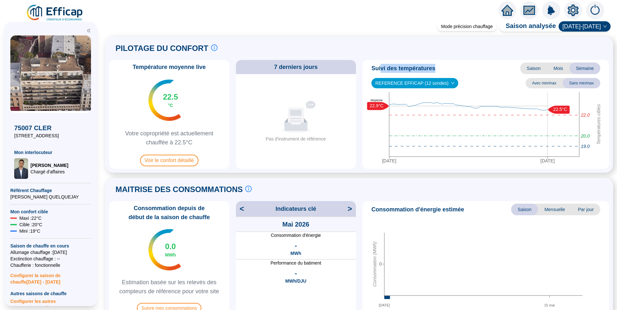
drag, startPoint x: 381, startPoint y: 67, endPoint x: 444, endPoint y: 70, distance: 62.7
click at [444, 70] on div "Suivi des températures Saison Mois Semaine" at bounding box center [486, 69] width 242 height 12
drag, startPoint x: 372, startPoint y: 69, endPoint x: 449, endPoint y: 72, distance: 77.5
click at [449, 72] on div "Suivi des températures Saison Mois Semaine" at bounding box center [486, 69] width 242 height 12
click at [441, 81] on span "REFERENCE EFFICAP (12 sondes)" at bounding box center [414, 83] width 79 height 10
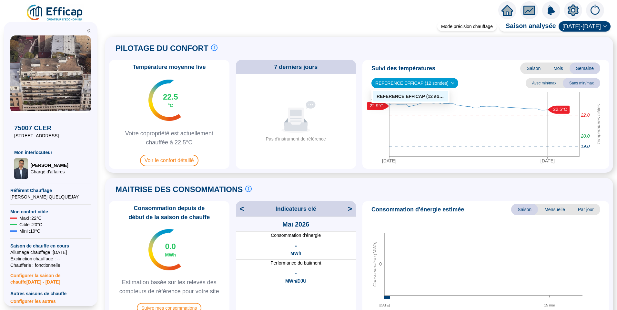
click at [471, 69] on div "Suivi des températures Saison Mois Semaine" at bounding box center [486, 69] width 242 height 12
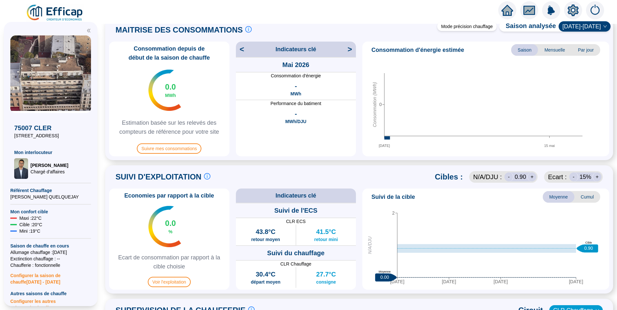
scroll to position [161, 0]
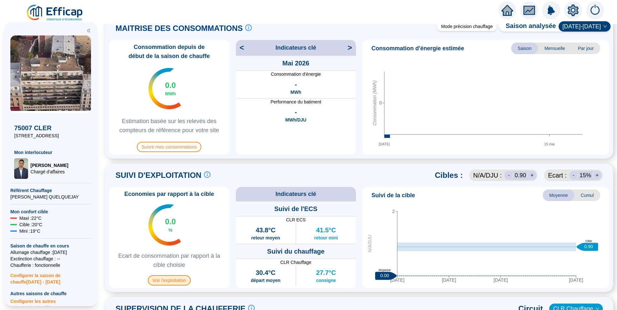
click at [170, 278] on span "Voir l'exploitation" at bounding box center [169, 281] width 43 height 10
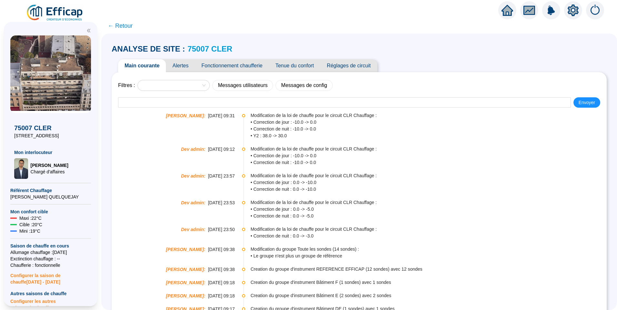
click at [237, 69] on span "Fonctionnement chaufferie" at bounding box center [232, 65] width 74 height 13
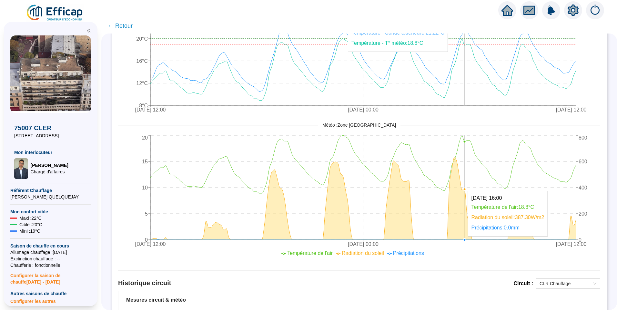
scroll to position [279, 0]
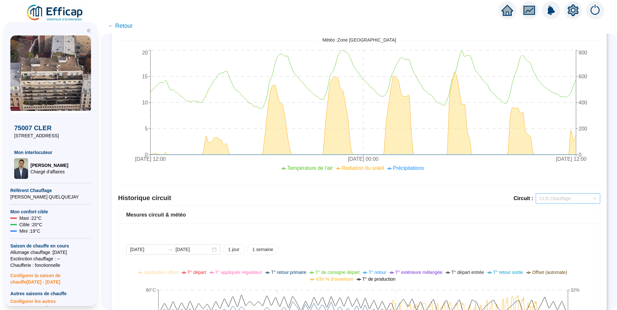
click at [558, 199] on span "CLR Chauffage" at bounding box center [568, 199] width 57 height 10
click at [467, 221] on div "Mesures circuit & météo" at bounding box center [358, 215] width 481 height 18
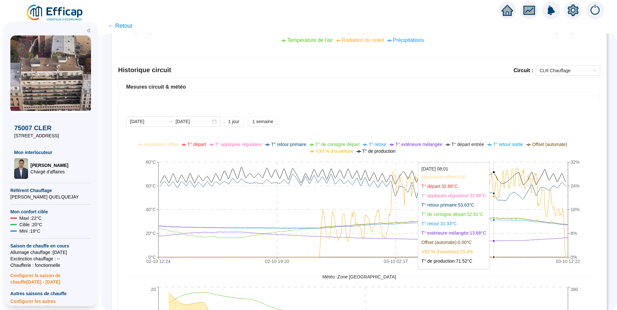
scroll to position [408, 0]
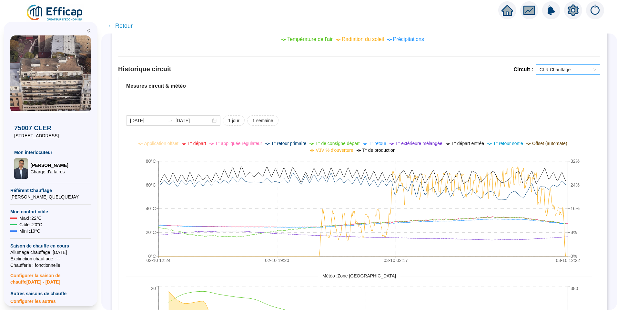
click at [570, 65] on span "CLR Chauffage" at bounding box center [568, 70] width 57 height 10
click at [504, 85] on div "Mesures circuit & météo" at bounding box center [359, 86] width 466 height 8
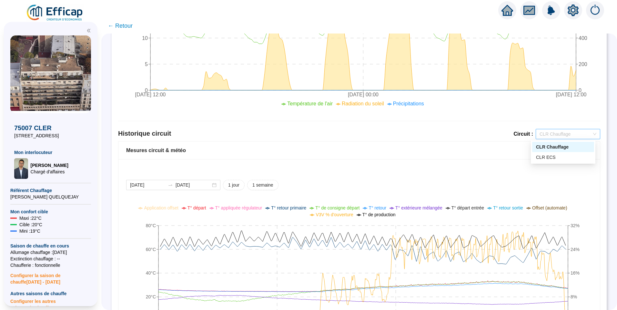
click at [579, 136] on span "CLR Chauffage" at bounding box center [568, 134] width 57 height 10
click at [470, 141] on div "Historique circuit Circuit : CLR Chauffage CLR Chauffage" at bounding box center [359, 135] width 482 height 12
click at [569, 132] on span "CLR Chauffage" at bounding box center [568, 134] width 57 height 10
